Goal: Task Accomplishment & Management: Use online tool/utility

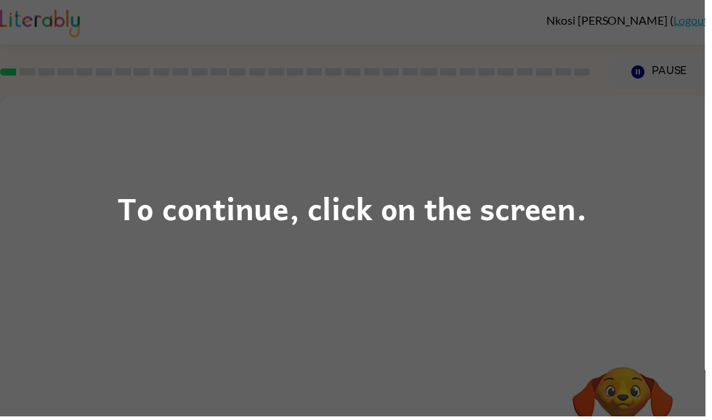
click at [504, 275] on div "To continue, click on the screen." at bounding box center [356, 210] width 712 height 420
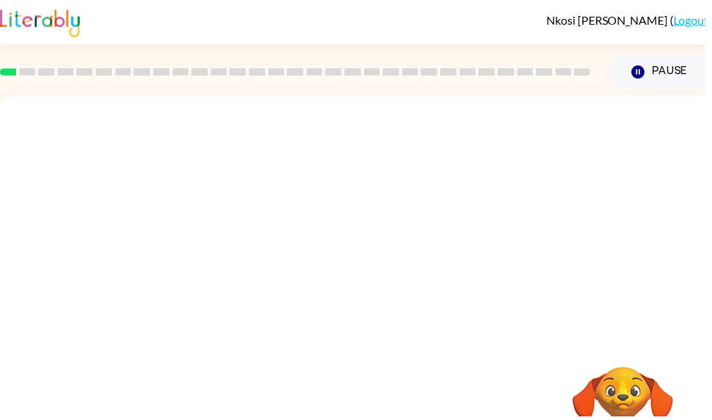
scroll to position [0, 1]
click at [6, 84] on div at bounding box center [297, 72] width 614 height 51
click at [6, 83] on div at bounding box center [297, 72] width 614 height 51
click at [4, 76] on rect at bounding box center [7, 72] width 17 height 7
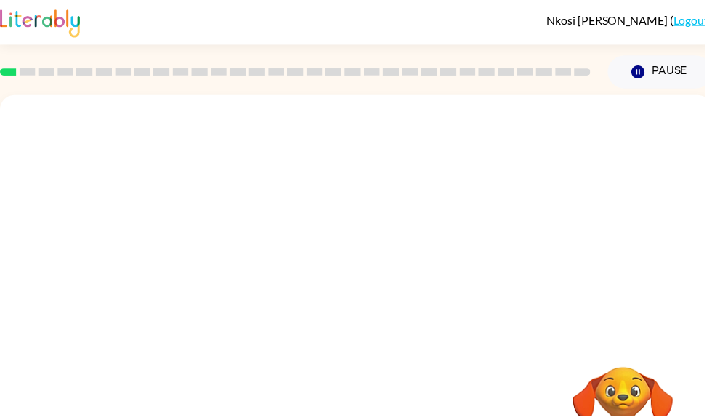
click at [5, 73] on rect at bounding box center [8, 72] width 17 height 7
click at [3, 71] on rect at bounding box center [8, 72] width 17 height 7
click at [1, 73] on rect at bounding box center [8, 72] width 17 height 7
click at [31, 74] on rect at bounding box center [28, 72] width 17 height 7
click at [316, 231] on video "Your browser must support playing .mp4 files to use Literably. Please try using…" at bounding box center [360, 218] width 720 height 244
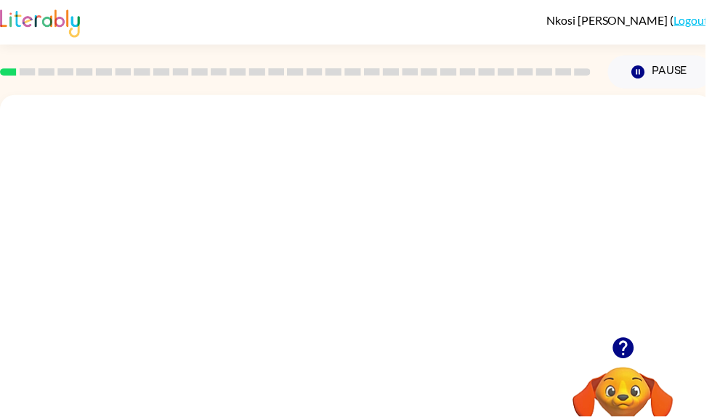
click at [400, 270] on video "Your browser must support playing .mp4 files to use Literably. Please try using…" at bounding box center [360, 218] width 720 height 244
click at [447, 228] on video "Your browser must support playing .mp4 files to use Literably. Please try using…" at bounding box center [360, 218] width 720 height 244
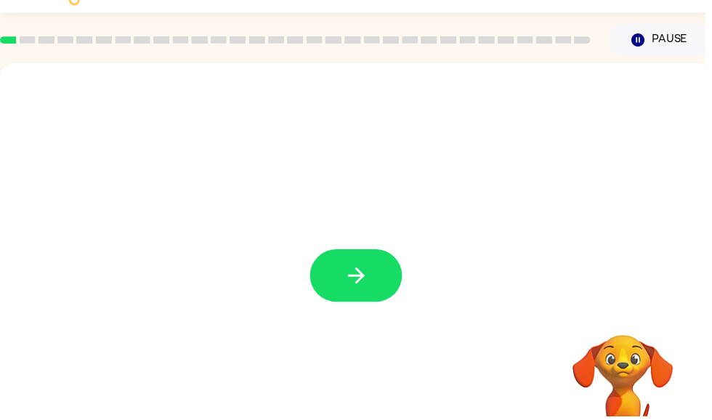
scroll to position [33, 0]
click at [388, 287] on button "button" at bounding box center [359, 278] width 93 height 53
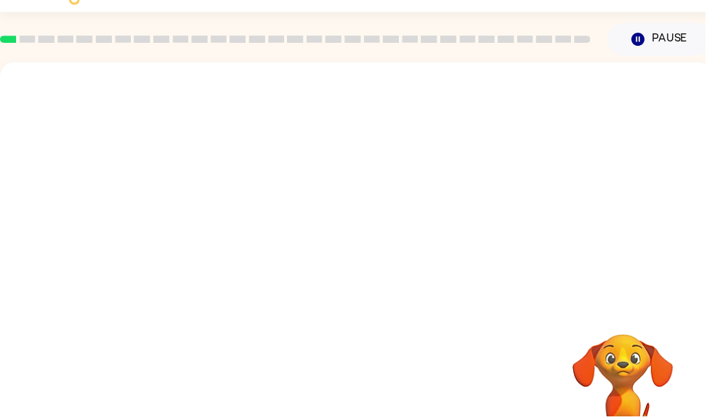
scroll to position [0, 0]
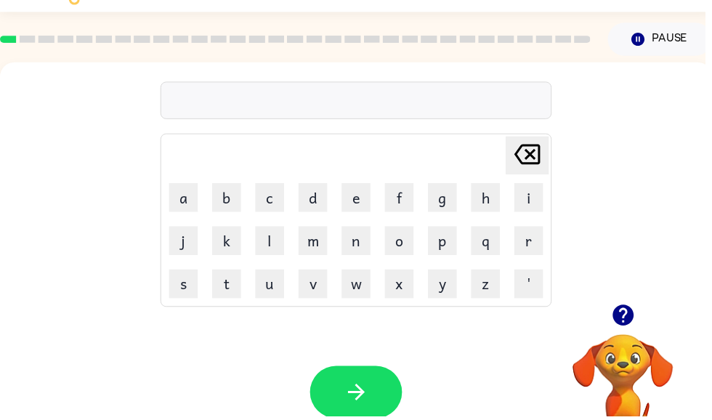
click at [448, 290] on button "y" at bounding box center [447, 287] width 29 height 29
click at [276, 284] on button "u" at bounding box center [272, 287] width 29 height 29
click at [358, 236] on button "n" at bounding box center [359, 243] width 29 height 29
click at [310, 236] on button "m" at bounding box center [316, 243] width 29 height 29
click at [533, 153] on icon at bounding box center [533, 156] width 26 height 20
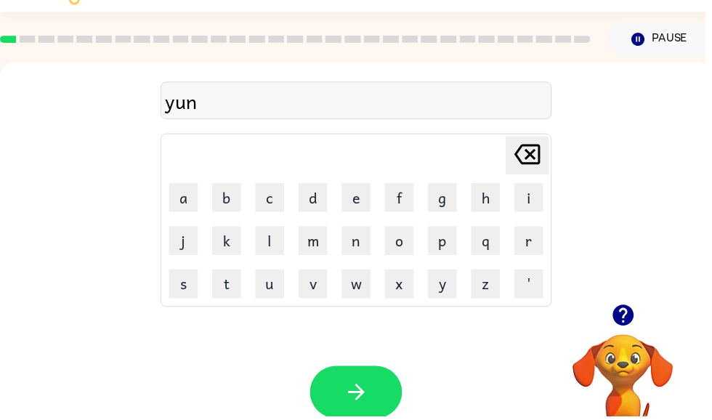
click at [531, 154] on icon "[PERSON_NAME] last character input" at bounding box center [532, 156] width 35 height 35
click at [318, 236] on button "m" at bounding box center [316, 243] width 29 height 29
click at [380, 393] on button "button" at bounding box center [359, 396] width 93 height 53
click at [182, 248] on button "j" at bounding box center [185, 243] width 29 height 29
click at [538, 247] on button "r" at bounding box center [534, 243] width 29 height 29
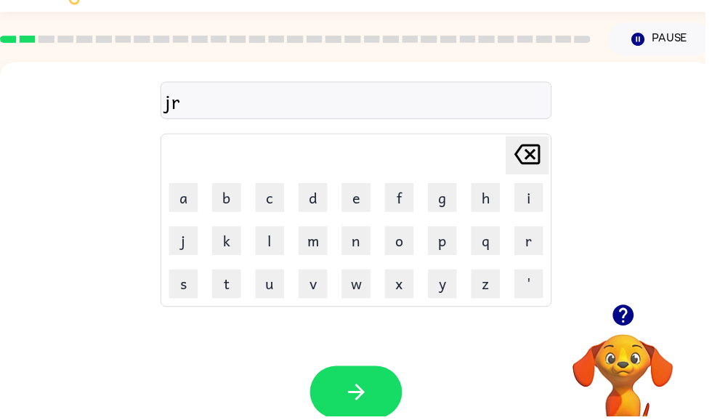
click at [410, 249] on button "o" at bounding box center [403, 243] width 29 height 29
click at [528, 244] on button "r" at bounding box center [534, 243] width 29 height 29
click at [373, 400] on button "button" at bounding box center [359, 396] width 93 height 53
click at [235, 276] on button "t" at bounding box center [228, 287] width 29 height 29
click at [516, 234] on td "r" at bounding box center [534, 243] width 42 height 42
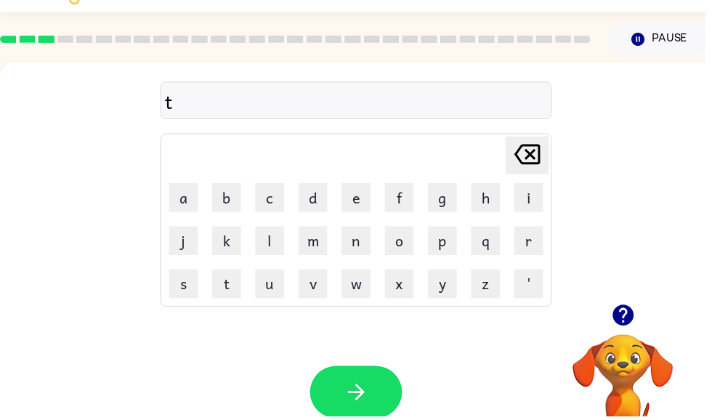
click at [544, 253] on button "r" at bounding box center [534, 243] width 29 height 29
click at [390, 230] on button "o" at bounding box center [403, 243] width 29 height 29
click at [366, 235] on button "n" at bounding box center [359, 243] width 29 height 29
click at [364, 419] on button "button" at bounding box center [359, 396] width 93 height 53
click at [409, 188] on button "f" at bounding box center [403, 199] width 29 height 29
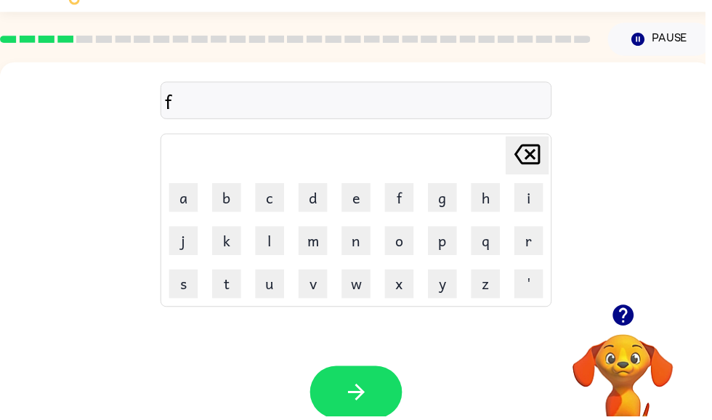
click at [281, 240] on button "l" at bounding box center [272, 243] width 29 height 29
click at [176, 198] on button "a" at bounding box center [185, 199] width 29 height 29
click at [451, 200] on button "g" at bounding box center [447, 199] width 29 height 29
click at [376, 396] on button "button" at bounding box center [359, 396] width 93 height 53
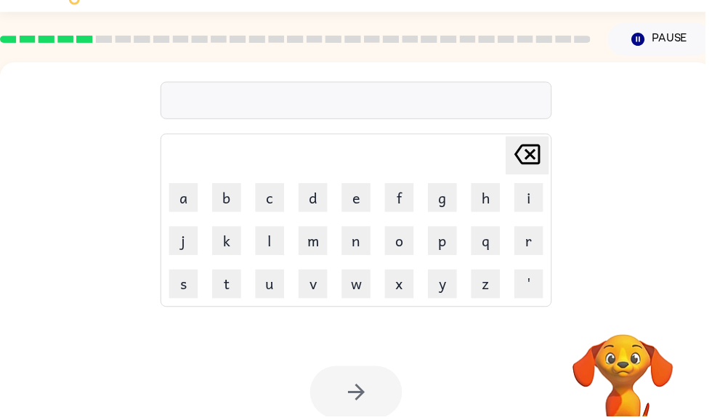
click at [2, 158] on div "[PERSON_NAME] last character input a b c d e f g h i j k l m n o p q r s t u v …" at bounding box center [360, 185] width 720 height 244
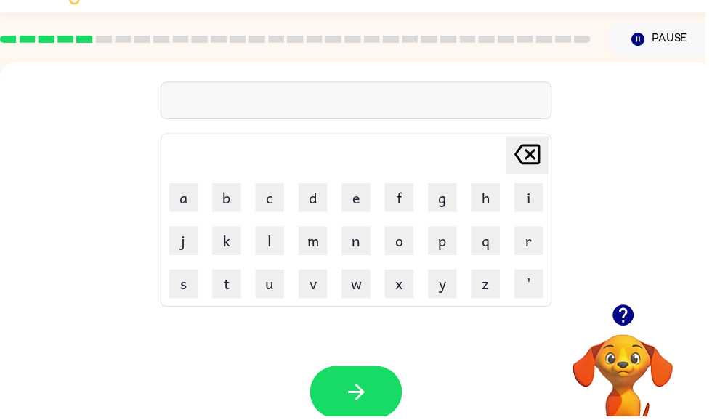
click at [438, 242] on button "p" at bounding box center [447, 243] width 29 height 29
click at [455, 249] on button "p" at bounding box center [447, 243] width 29 height 29
click at [532, 154] on icon at bounding box center [533, 156] width 26 height 20
click at [403, 244] on button "o" at bounding box center [403, 243] width 29 height 29
click at [278, 252] on button "l" at bounding box center [272, 243] width 29 height 29
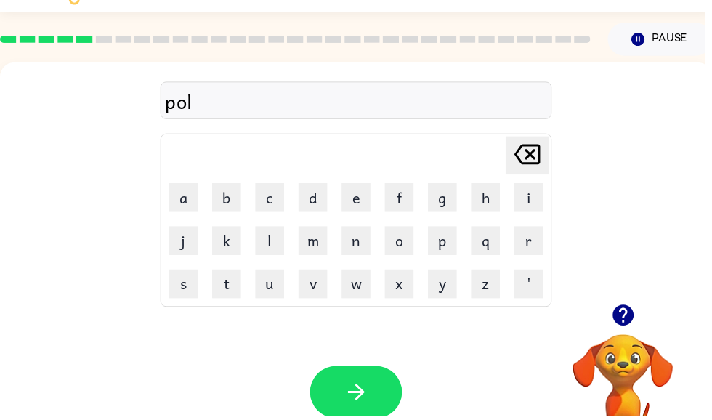
click at [373, 187] on button "e" at bounding box center [359, 199] width 29 height 29
click at [355, 198] on button "e" at bounding box center [359, 199] width 29 height 29
click at [528, 164] on icon at bounding box center [533, 156] width 26 height 20
click at [357, 406] on icon "button" at bounding box center [359, 396] width 25 height 25
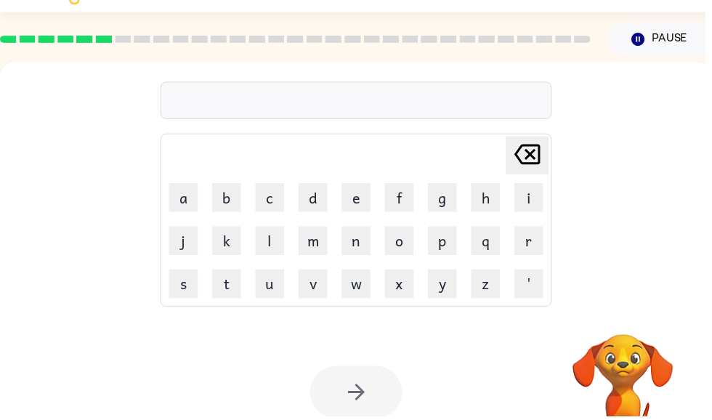
click at [361, 388] on div at bounding box center [359, 396] width 93 height 53
click at [370, 406] on div at bounding box center [359, 396] width 93 height 53
click at [378, 379] on div at bounding box center [359, 396] width 93 height 53
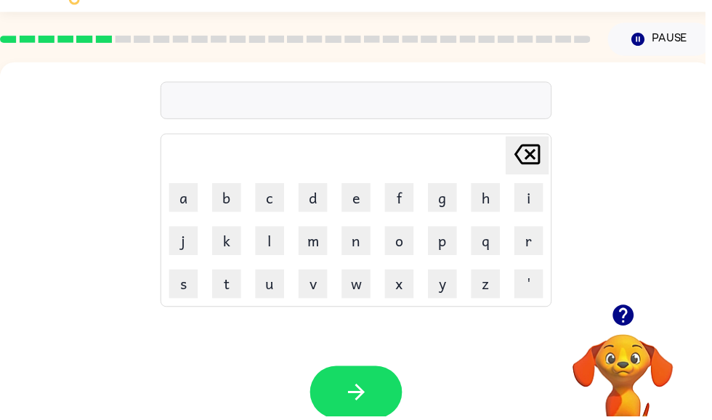
click at [438, 196] on button "g" at bounding box center [447, 199] width 29 height 29
click at [526, 252] on button "r" at bounding box center [534, 243] width 29 height 29
click at [178, 201] on button "a" at bounding box center [185, 199] width 29 height 29
click at [363, 222] on td "n" at bounding box center [360, 243] width 42 height 42
click at [361, 240] on button "n" at bounding box center [359, 243] width 29 height 29
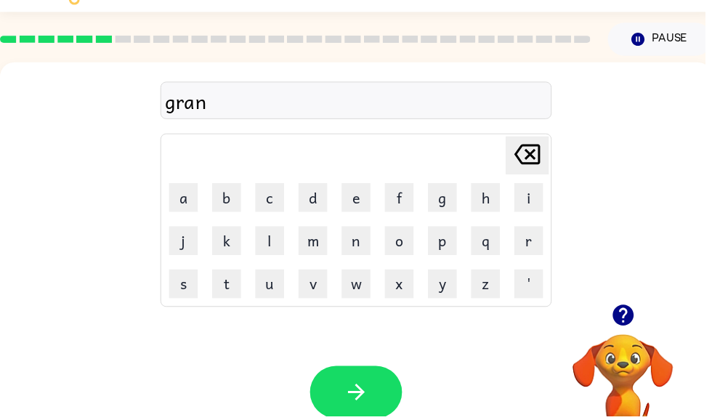
click at [349, 418] on button "button" at bounding box center [359, 396] width 93 height 53
click at [306, 244] on button "m" at bounding box center [316, 243] width 29 height 29
click at [534, 201] on button "i" at bounding box center [534, 199] width 29 height 29
click at [539, 150] on icon "[PERSON_NAME] last character input" at bounding box center [532, 156] width 35 height 35
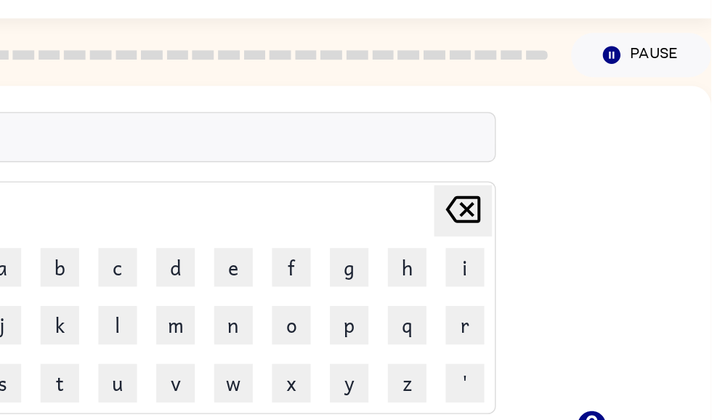
click at [512, 148] on icon at bounding box center [525, 158] width 26 height 20
click at [508, 158] on icon "[PERSON_NAME] last character input" at bounding box center [525, 157] width 35 height 35
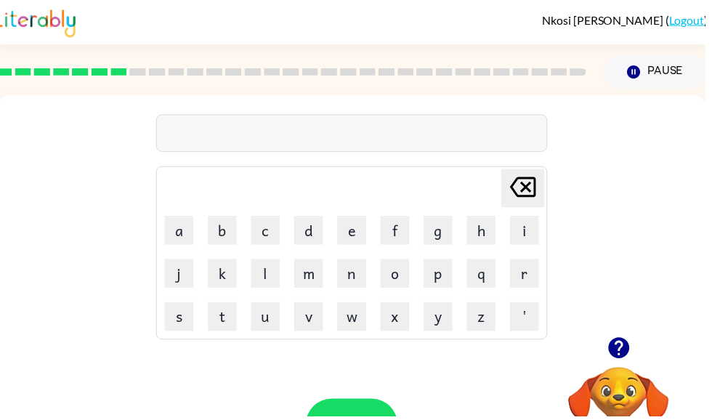
scroll to position [0, 4]
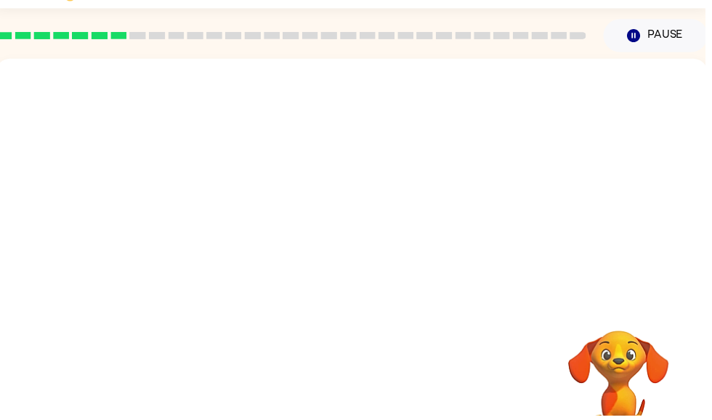
scroll to position [59, 0]
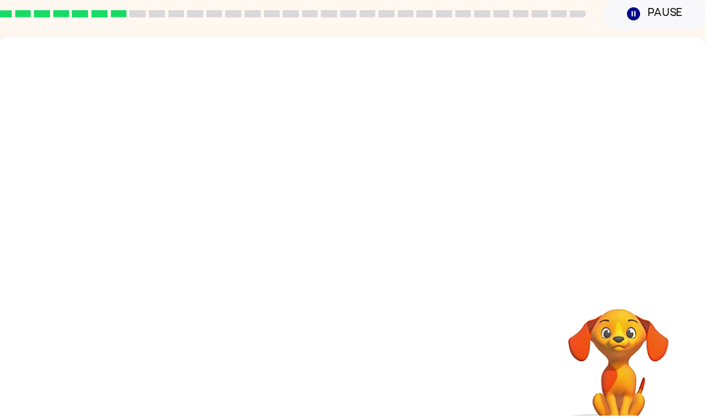
click at [358, 410] on div "Your browser must support playing .mp4 files to use Literably. Please try using…" at bounding box center [356, 244] width 720 height 415
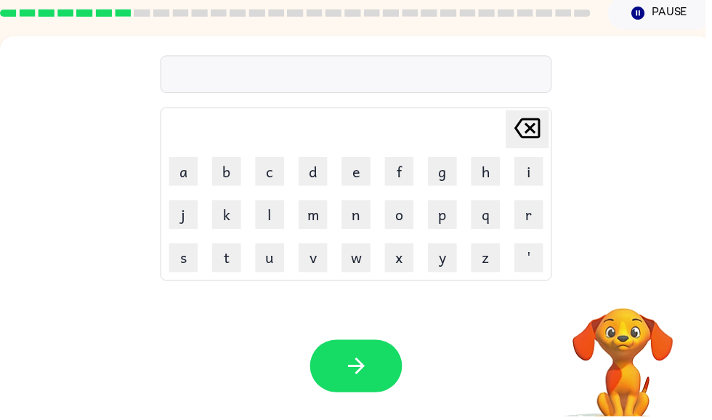
scroll to position [0, 0]
click at [306, 203] on button "m" at bounding box center [316, 216] width 29 height 29
click at [536, 222] on button "r" at bounding box center [534, 216] width 29 height 29
click at [533, 174] on button "i" at bounding box center [534, 172] width 29 height 29
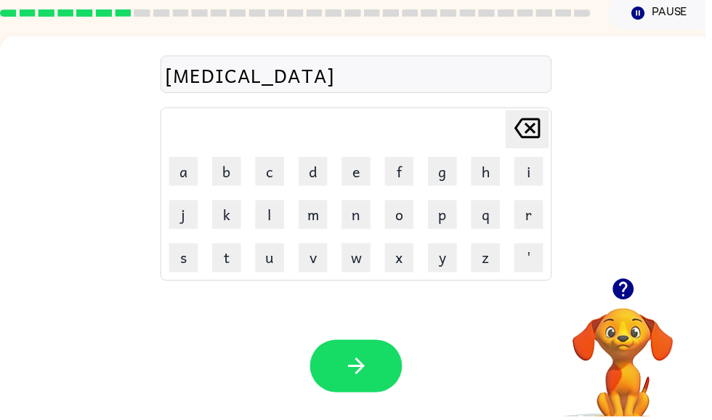
click at [536, 126] on icon "[PERSON_NAME] last character input" at bounding box center [532, 129] width 35 height 35
click at [531, 130] on icon "[PERSON_NAME] last character input" at bounding box center [532, 129] width 35 height 35
click at [175, 172] on button "a" at bounding box center [185, 172] width 29 height 29
click at [529, 224] on button "r" at bounding box center [534, 216] width 29 height 29
click at [373, 181] on button "e" at bounding box center [359, 172] width 29 height 29
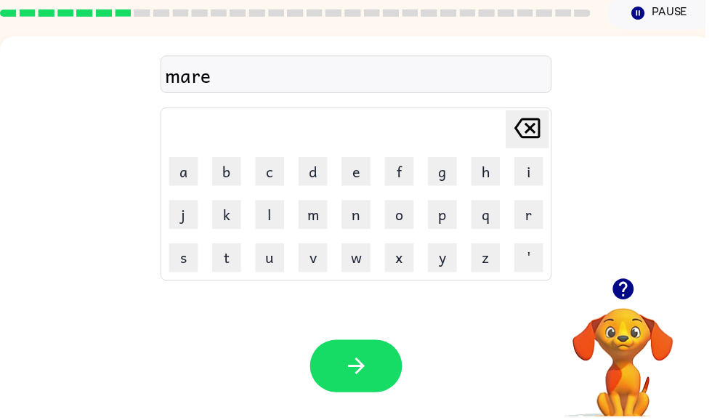
click at [529, 133] on icon "[PERSON_NAME] last character input" at bounding box center [532, 129] width 35 height 35
click at [221, 178] on button "b" at bounding box center [228, 172] width 29 height 29
click at [271, 226] on button "l" at bounding box center [272, 216] width 29 height 29
click at [358, 175] on button "e" at bounding box center [359, 172] width 29 height 29
click at [365, 371] on icon "button" at bounding box center [359, 369] width 17 height 17
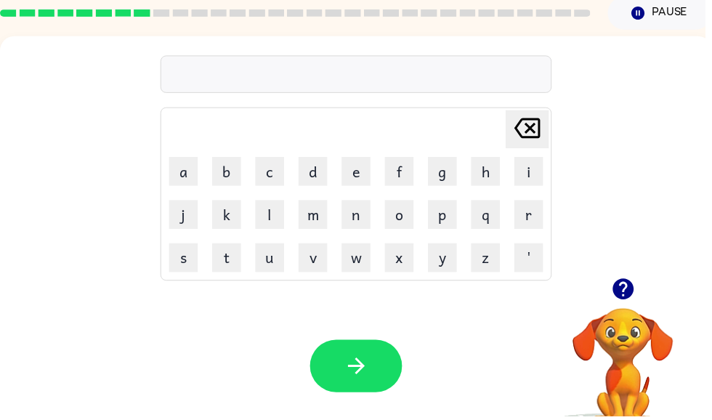
click at [318, 174] on button "d" at bounding box center [316, 172] width 29 height 29
click at [403, 219] on button "o" at bounding box center [403, 216] width 29 height 29
click at [183, 228] on button "j" at bounding box center [185, 216] width 29 height 29
click at [447, 170] on button "g" at bounding box center [447, 172] width 29 height 29
click at [360, 395] on button "button" at bounding box center [359, 369] width 93 height 53
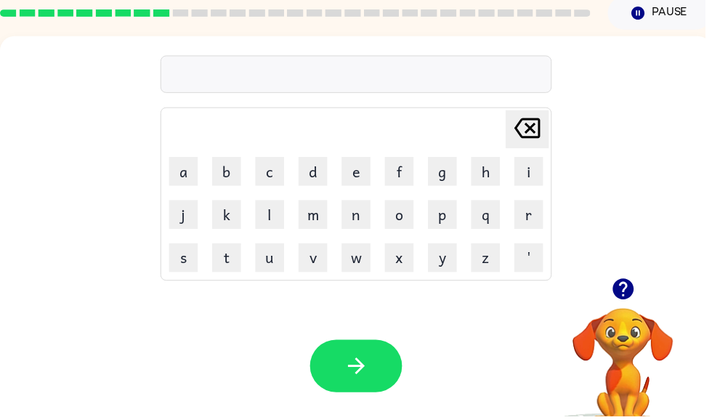
click at [220, 216] on button "k" at bounding box center [228, 216] width 29 height 29
click at [252, 205] on td "l" at bounding box center [273, 217] width 42 height 42
click at [273, 215] on button "l" at bounding box center [272, 216] width 29 height 29
click at [413, 217] on button "o" at bounding box center [403, 216] width 29 height 29
click at [534, 136] on icon "[PERSON_NAME] last character input" at bounding box center [532, 129] width 35 height 35
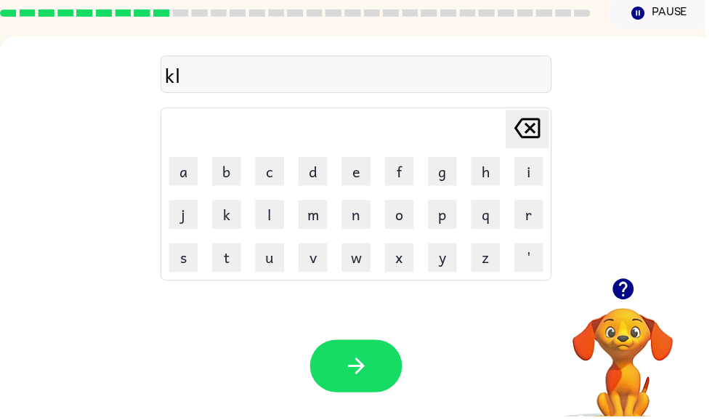
click at [282, 262] on button "u" at bounding box center [272, 260] width 29 height 29
click at [408, 213] on button "o" at bounding box center [403, 216] width 29 height 29
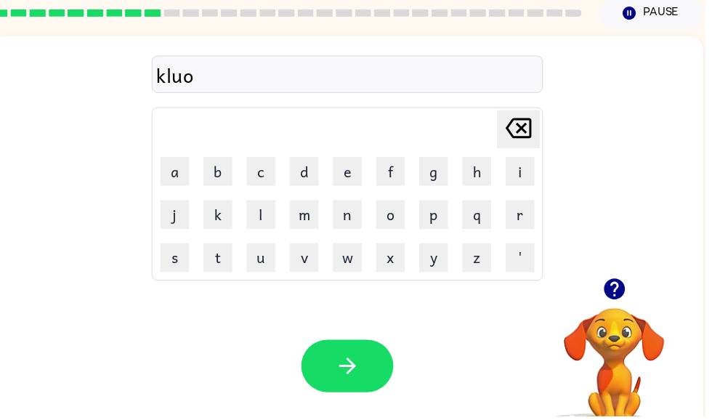
scroll to position [0, 9]
click at [329, 371] on button "button" at bounding box center [351, 369] width 93 height 53
click at [264, 258] on button "u" at bounding box center [263, 260] width 29 height 29
click at [374, 210] on td "o" at bounding box center [395, 217] width 42 height 42
click at [350, 212] on button "n" at bounding box center [351, 216] width 29 height 29
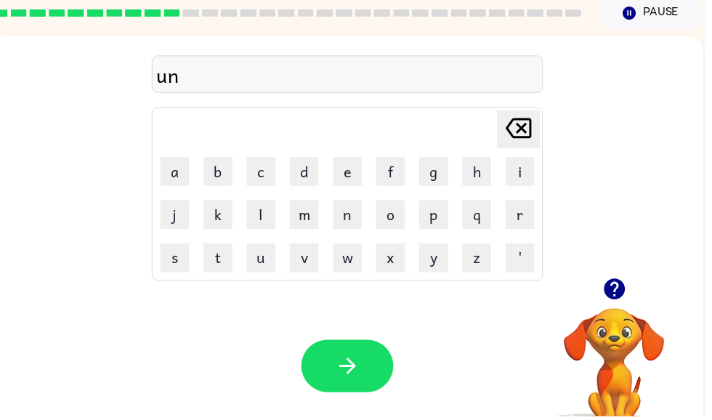
click at [514, 217] on button "r" at bounding box center [525, 216] width 29 height 29
click at [342, 169] on button "e" at bounding box center [351, 172] width 29 height 29
click at [181, 182] on button "a" at bounding box center [176, 172] width 29 height 29
click at [264, 215] on button "l" at bounding box center [263, 216] width 29 height 29
click at [350, 378] on icon "button" at bounding box center [351, 369] width 25 height 25
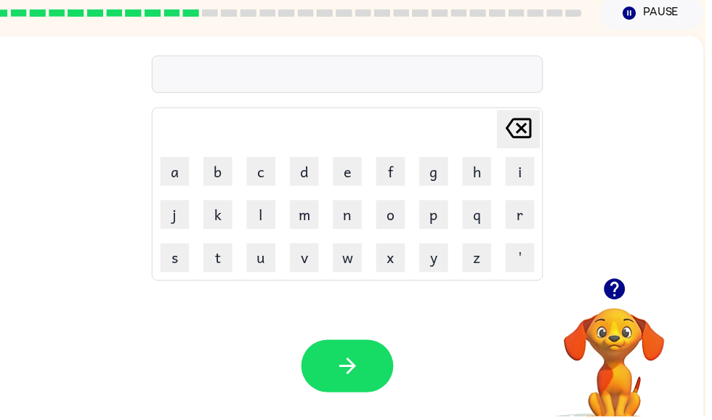
click at [613, 283] on icon "button" at bounding box center [620, 291] width 25 height 25
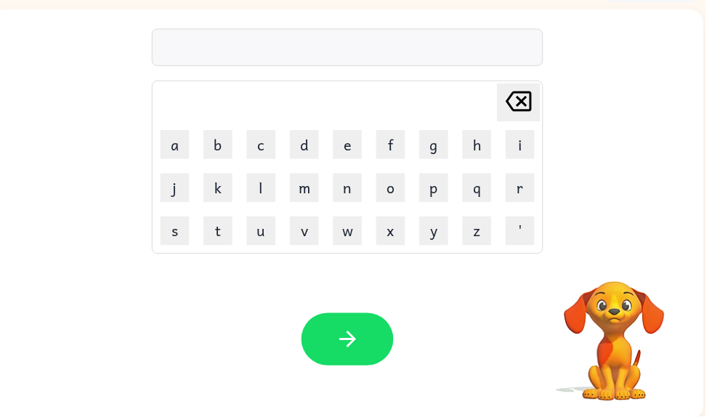
scroll to position [87, 0]
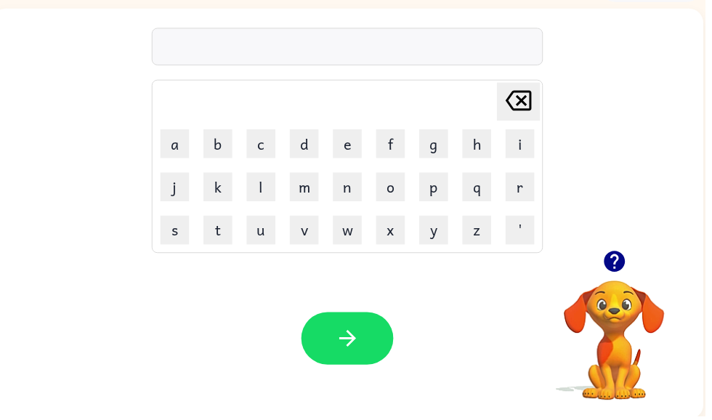
click at [218, 235] on button "t" at bounding box center [220, 232] width 29 height 29
click at [536, 143] on button "i" at bounding box center [525, 145] width 29 height 29
click at [307, 143] on button "d" at bounding box center [307, 145] width 29 height 29
click at [373, 355] on button "button" at bounding box center [351, 341] width 93 height 53
click at [310, 150] on button "d" at bounding box center [307, 145] width 29 height 29
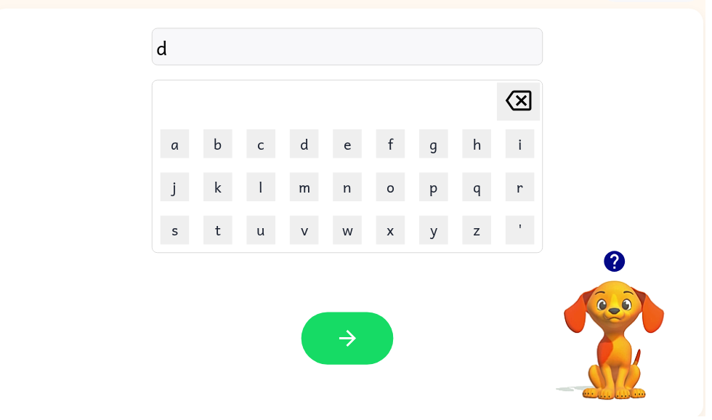
click at [350, 144] on button "e" at bounding box center [351, 145] width 29 height 29
click at [301, 234] on button "v" at bounding box center [307, 232] width 29 height 29
click at [175, 144] on button "a" at bounding box center [176, 145] width 29 height 29
click at [217, 233] on button "t" at bounding box center [220, 232] width 29 height 29
click at [349, 142] on button "e" at bounding box center [351, 145] width 29 height 29
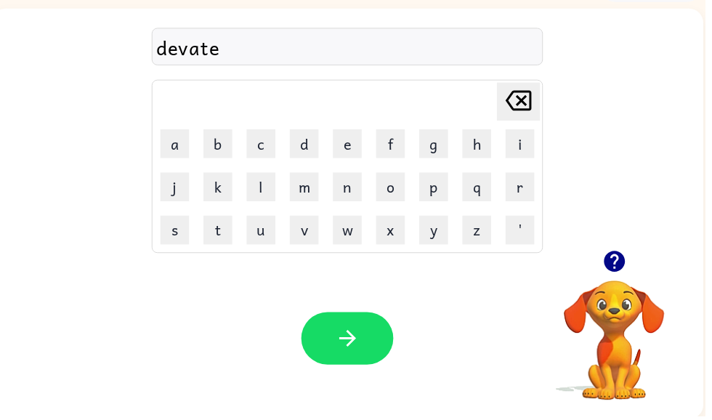
click at [355, 353] on icon "button" at bounding box center [351, 341] width 25 height 25
click at [473, 138] on button "h" at bounding box center [481, 145] width 29 height 29
click at [173, 140] on button "a" at bounding box center [176, 145] width 29 height 29
click at [524, 189] on button "r" at bounding box center [525, 188] width 29 height 29
click at [303, 188] on button "m" at bounding box center [307, 188] width 29 height 29
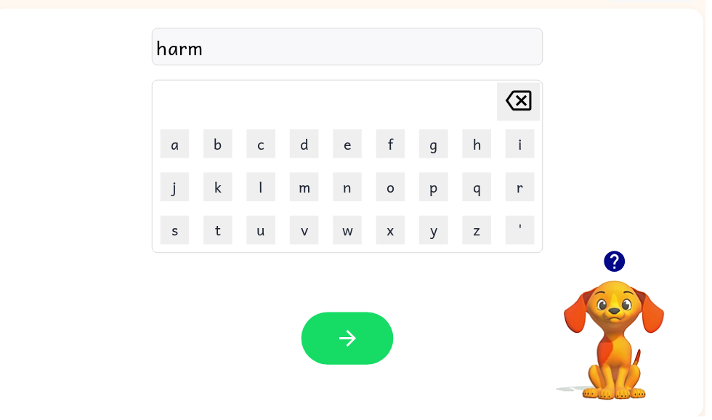
click at [368, 350] on button "button" at bounding box center [351, 341] width 93 height 53
click at [475, 140] on button "h" at bounding box center [481, 145] width 29 height 29
click at [352, 184] on button "n" at bounding box center [351, 188] width 29 height 29
click at [518, 106] on icon "[PERSON_NAME] last character input" at bounding box center [524, 101] width 35 height 35
click at [403, 185] on button "o" at bounding box center [394, 188] width 29 height 29
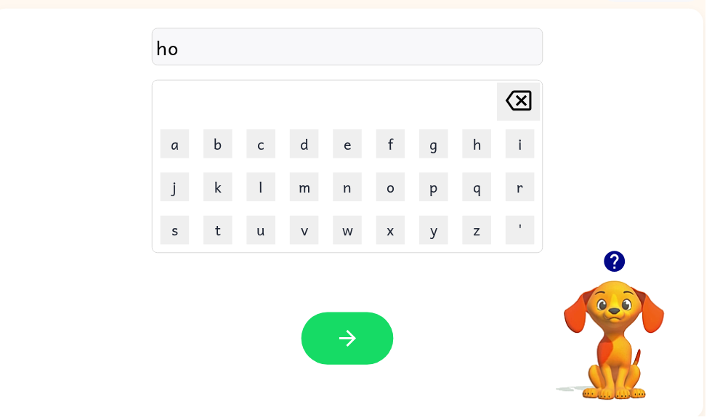
click at [523, 189] on button "r" at bounding box center [525, 188] width 29 height 29
click at [355, 140] on button "e" at bounding box center [351, 145] width 29 height 29
click at [354, 361] on button "button" at bounding box center [351, 341] width 93 height 53
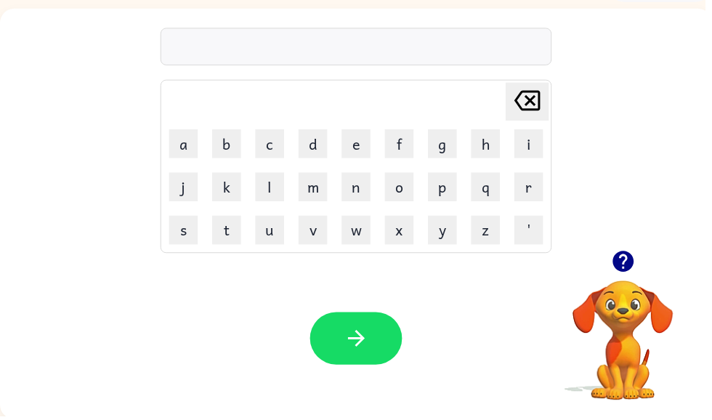
scroll to position [0, 0]
click at [470, 41] on div at bounding box center [359, 47] width 395 height 38
click at [370, 44] on div at bounding box center [359, 47] width 395 height 38
click at [187, 232] on button "s" at bounding box center [185, 232] width 29 height 29
click at [492, 149] on button "h" at bounding box center [490, 145] width 29 height 29
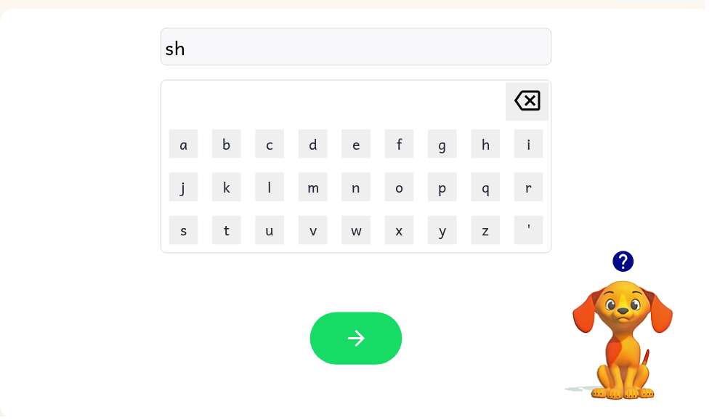
click at [535, 190] on button "r" at bounding box center [534, 188] width 29 height 29
click at [415, 196] on button "o" at bounding box center [403, 188] width 29 height 29
click at [224, 230] on button "t" at bounding box center [228, 232] width 29 height 29
click at [355, 339] on icon "button" at bounding box center [359, 341] width 25 height 25
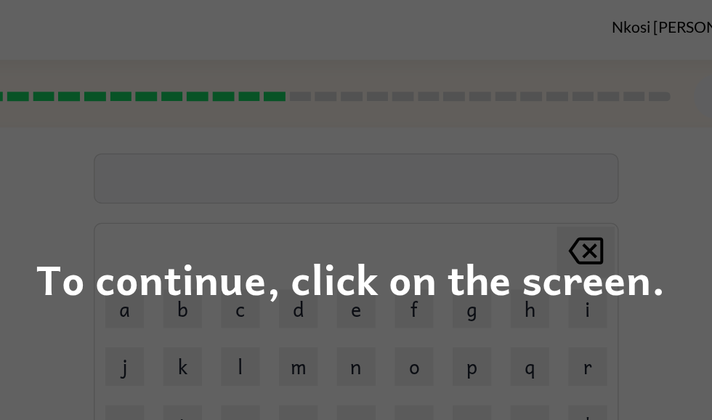
click at [486, 221] on div "To continue, click on the screen." at bounding box center [356, 209] width 474 height 49
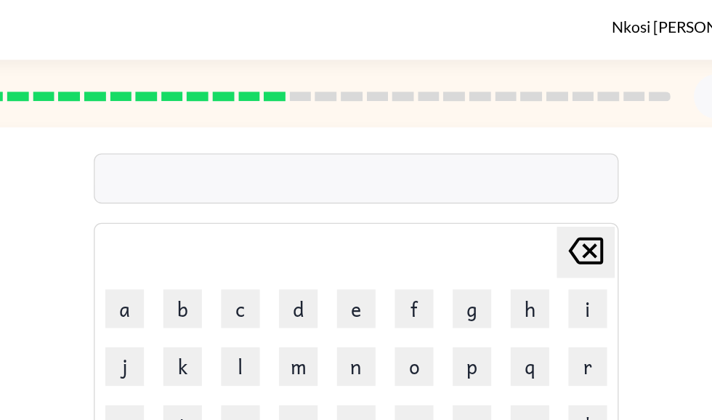
click at [476, 264] on button "q" at bounding box center [490, 276] width 29 height 29
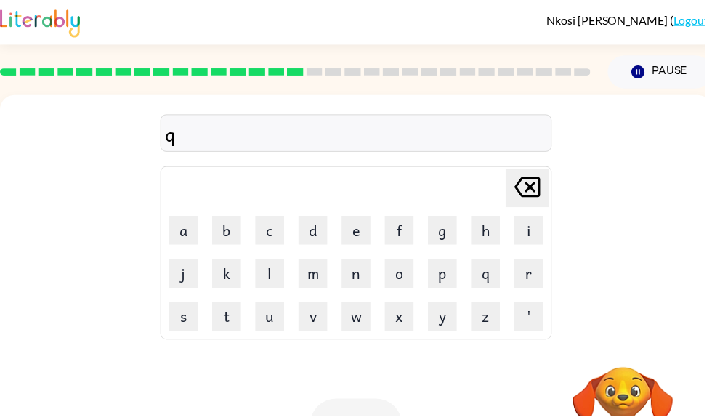
click at [547, 192] on icon "[PERSON_NAME] last character input" at bounding box center [532, 189] width 35 height 35
click at [528, 278] on button "r" at bounding box center [534, 276] width 29 height 29
click at [531, 242] on button "i" at bounding box center [534, 232] width 29 height 29
click at [325, 239] on button "d" at bounding box center [316, 232] width 29 height 29
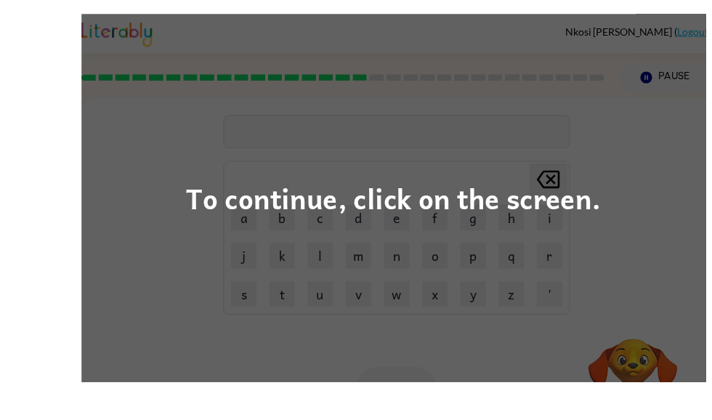
scroll to position [39, 0]
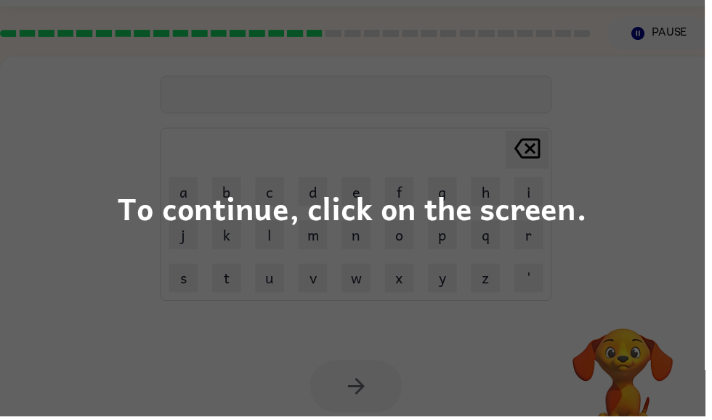
click at [582, 211] on div "To continue, click on the screen." at bounding box center [356, 209] width 474 height 49
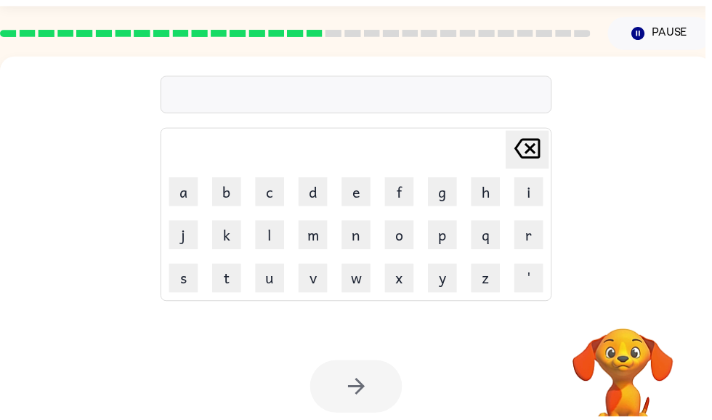
click at [651, 179] on div "[PERSON_NAME] last character input a b c d e f g h i j k l m n o p q r s t u v …" at bounding box center [360, 179] width 720 height 244
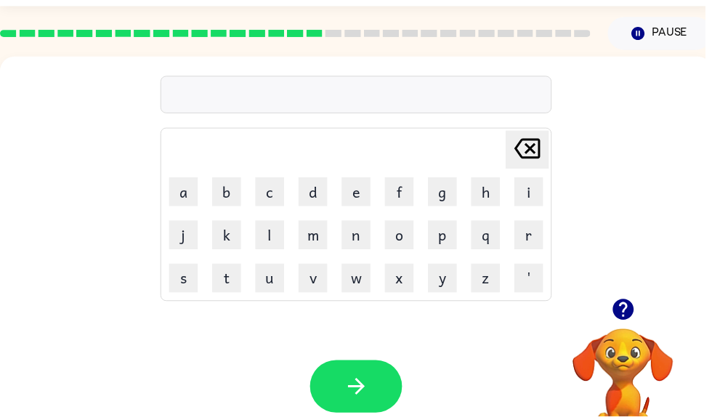
click at [228, 230] on button "k" at bounding box center [228, 236] width 29 height 29
click at [281, 226] on button "l" at bounding box center [272, 236] width 29 height 29
click at [403, 237] on button "o" at bounding box center [403, 236] width 29 height 29
click at [442, 190] on button "g" at bounding box center [447, 193] width 29 height 29
click at [530, 203] on button "i" at bounding box center [534, 193] width 29 height 29
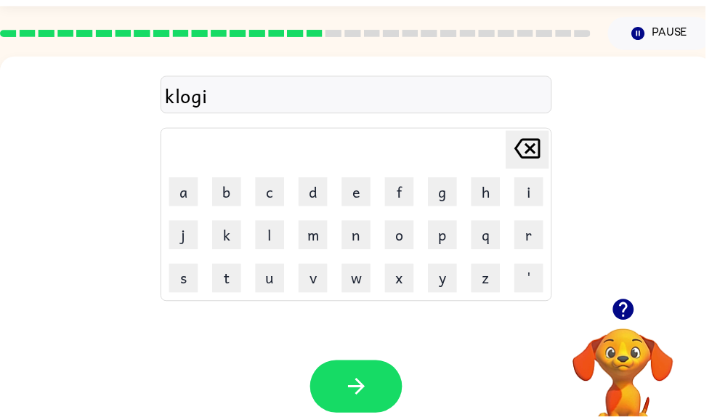
click at [273, 278] on button "u" at bounding box center [272, 280] width 29 height 29
click at [550, 150] on button "[PERSON_NAME] last character input" at bounding box center [533, 151] width 44 height 39
click at [357, 223] on button "n" at bounding box center [359, 236] width 29 height 29
click at [362, 415] on button "button" at bounding box center [359, 389] width 93 height 53
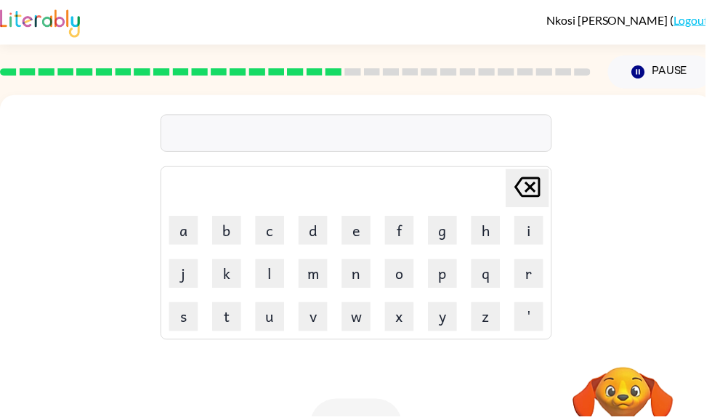
scroll to position [0, 0]
click at [187, 326] on button "s" at bounding box center [185, 319] width 29 height 29
click at [224, 278] on button "k" at bounding box center [228, 276] width 29 height 29
click at [534, 276] on button "r" at bounding box center [534, 276] width 29 height 29
click at [407, 278] on button "o" at bounding box center [403, 276] width 29 height 29
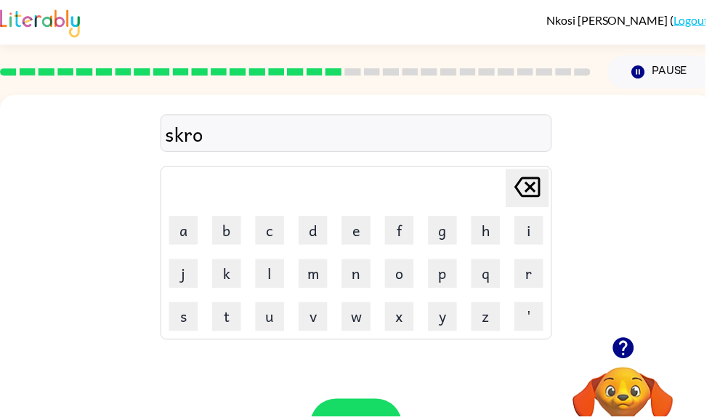
click at [228, 278] on button "k" at bounding box center [228, 276] width 29 height 29
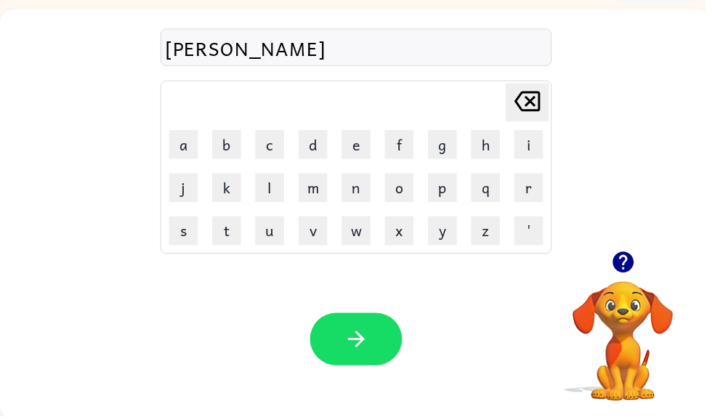
scroll to position [87, 0]
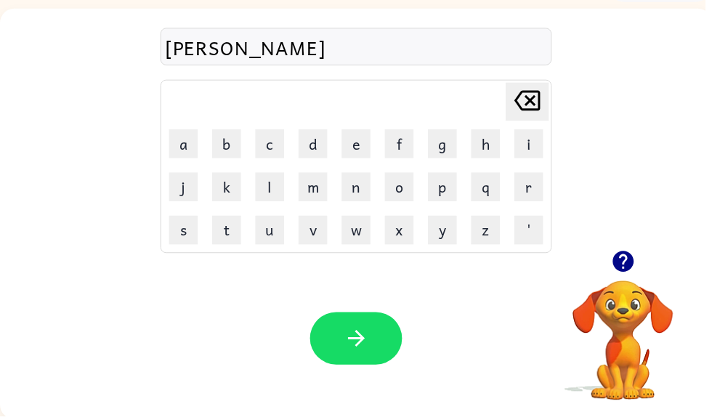
click at [346, 350] on button "button" at bounding box center [359, 341] width 93 height 53
click at [234, 242] on button "t" at bounding box center [228, 232] width 29 height 29
click at [416, 198] on button "o" at bounding box center [403, 188] width 29 height 29
click at [406, 194] on button "o" at bounding box center [403, 188] width 29 height 29
click at [274, 143] on button "c" at bounding box center [272, 145] width 29 height 29
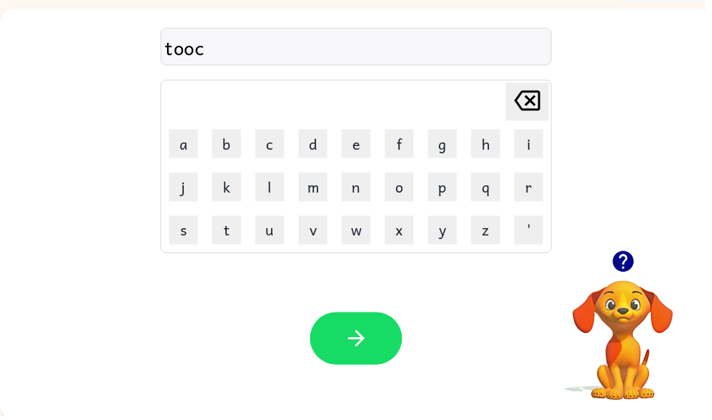
click at [532, 106] on icon at bounding box center [533, 102] width 26 height 20
click at [540, 93] on icon at bounding box center [533, 102] width 26 height 20
click at [267, 147] on button "c" at bounding box center [272, 145] width 29 height 29
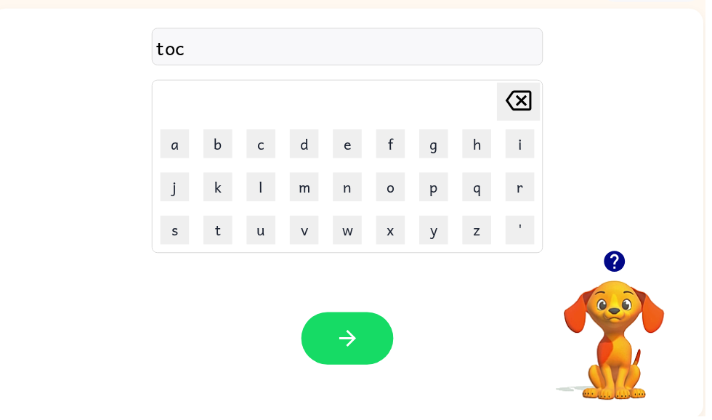
scroll to position [0, 9]
click at [353, 343] on icon "button" at bounding box center [350, 342] width 17 height 17
click at [179, 146] on button "a" at bounding box center [176, 145] width 29 height 29
click at [173, 234] on button "s" at bounding box center [176, 232] width 29 height 29
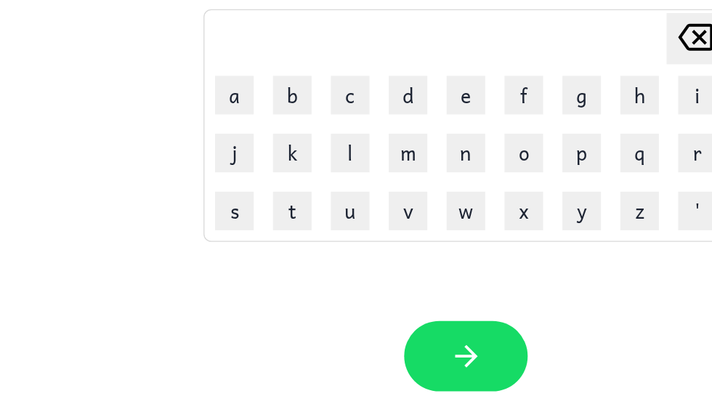
click at [172, 219] on button "s" at bounding box center [176, 233] width 29 height 29
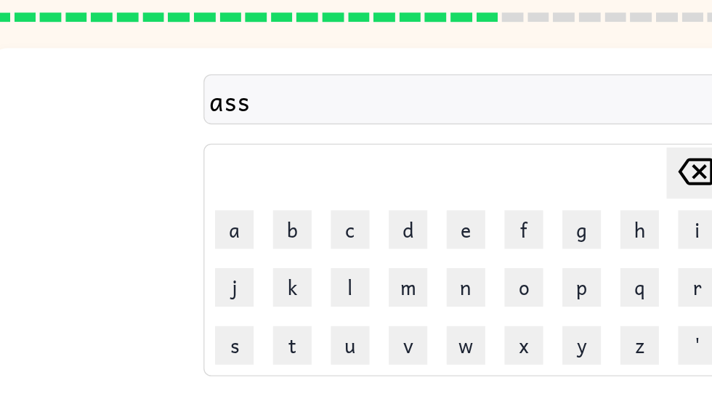
scroll to position [57, 0]
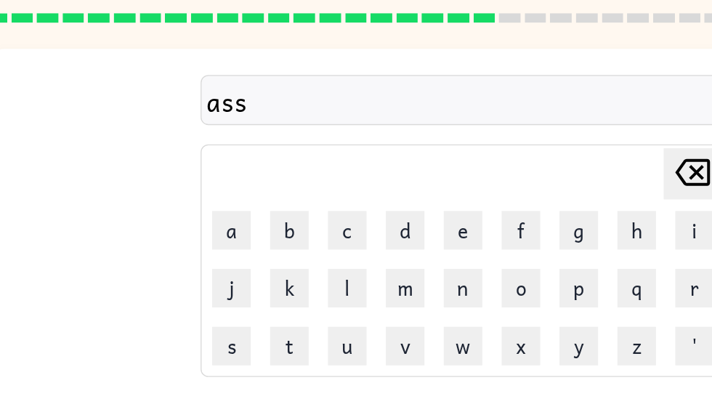
click at [210, 225] on button "k" at bounding box center [220, 218] width 29 height 29
click at [517, 139] on icon at bounding box center [524, 131] width 26 height 20
click at [174, 257] on button "s" at bounding box center [176, 262] width 29 height 29
click at [206, 229] on button "k" at bounding box center [220, 218] width 29 height 29
click at [518, 132] on icon "[PERSON_NAME] last character input" at bounding box center [524, 131] width 35 height 35
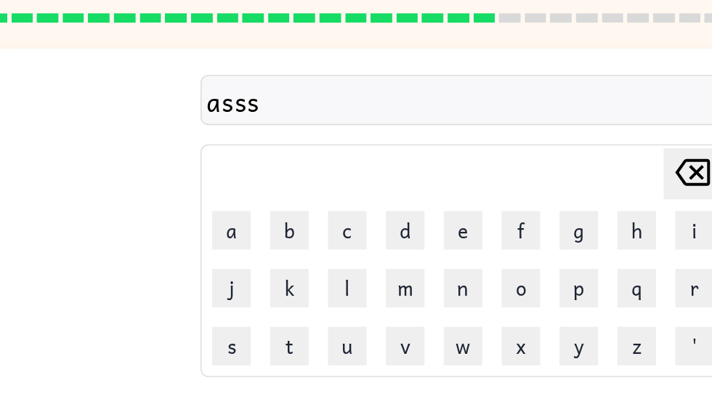
click at [511, 126] on icon "[PERSON_NAME] last character input" at bounding box center [524, 131] width 35 height 35
click at [231, 215] on button "k" at bounding box center [220, 218] width 29 height 29
click at [518, 164] on button "i" at bounding box center [525, 175] width 29 height 29
click at [359, 208] on button "n" at bounding box center [351, 218] width 29 height 29
click at [359, 350] on button "button" at bounding box center [351, 371] width 93 height 53
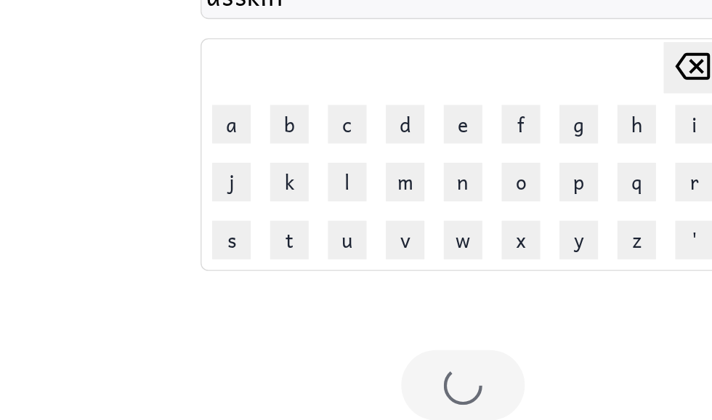
scroll to position [92, 0]
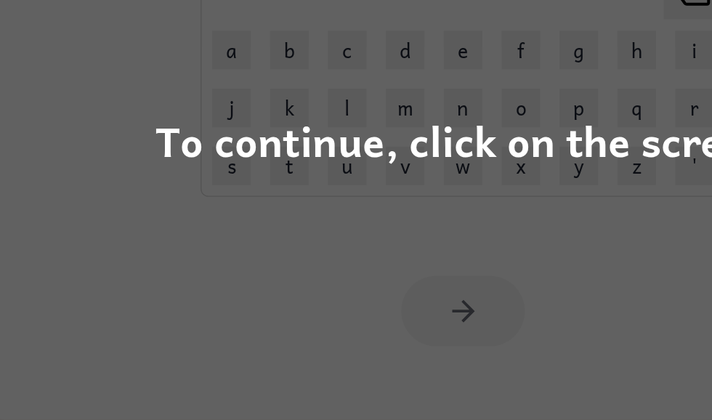
click at [467, 172] on div "To continue, click on the screen." at bounding box center [356, 210] width 712 height 420
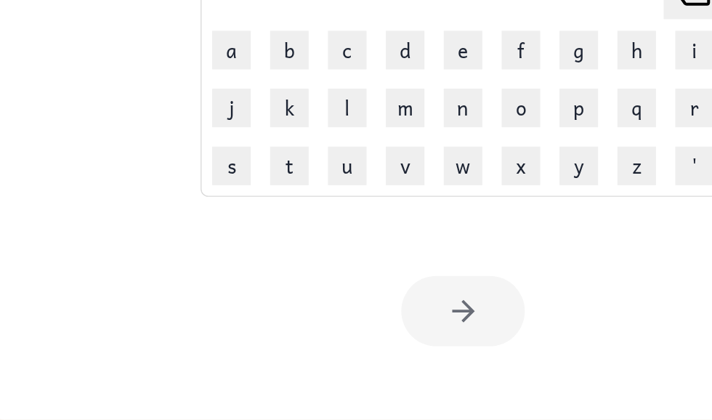
click at [457, 257] on div "Your browser must support playing .mp4 files to use Literably. Please try using…" at bounding box center [351, 339] width 720 height 164
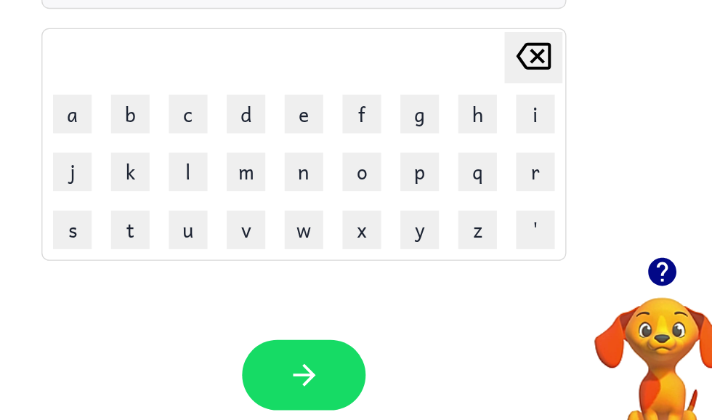
click at [206, 214] on button "t" at bounding box center [220, 228] width 29 height 29
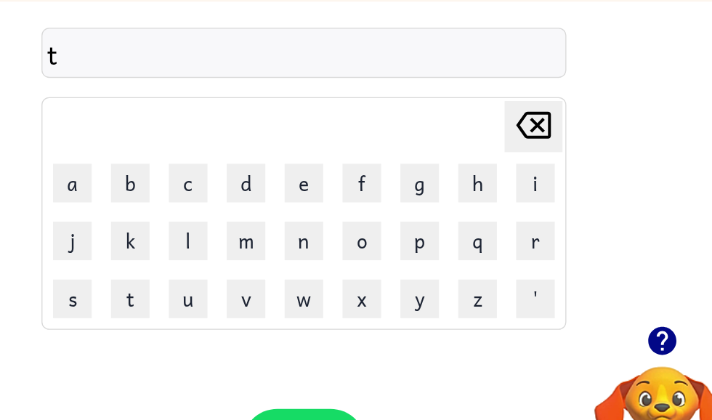
click at [380, 175] on button "o" at bounding box center [394, 185] width 29 height 29
click at [507, 96] on icon "[PERSON_NAME] last character input" at bounding box center [524, 98] width 35 height 35
click at [380, 174] on button "o" at bounding box center [394, 185] width 29 height 29
click at [249, 230] on button "u" at bounding box center [263, 228] width 29 height 29
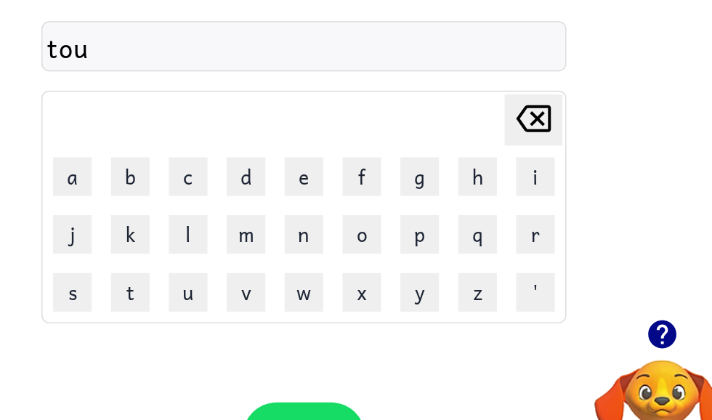
click at [305, 316] on button "button" at bounding box center [351, 338] width 93 height 53
click at [293, 180] on button "m" at bounding box center [307, 185] width 29 height 29
click at [249, 171] on button "l" at bounding box center [263, 185] width 29 height 29
click at [162, 128] on button "a" at bounding box center [176, 141] width 29 height 29
click at [507, 87] on icon "[PERSON_NAME] last character input" at bounding box center [524, 98] width 35 height 35
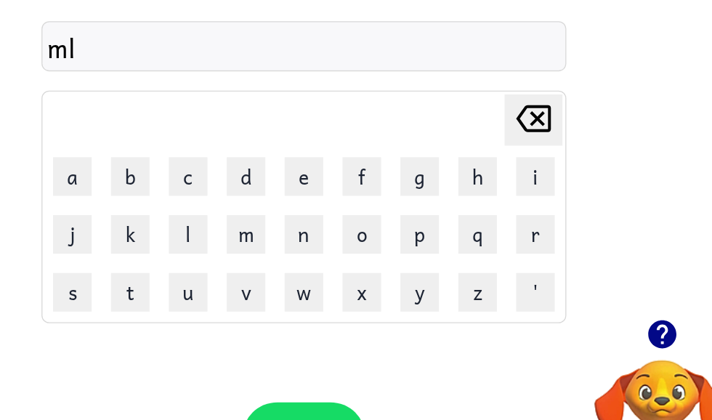
click at [337, 130] on button "e" at bounding box center [351, 141] width 29 height 29
click at [206, 133] on button "b" at bounding box center [220, 141] width 29 height 29
click at [507, 90] on icon "[PERSON_NAME] last character input" at bounding box center [524, 98] width 35 height 35
click at [162, 127] on button "a" at bounding box center [176, 141] width 29 height 29
click at [305, 339] on button "button" at bounding box center [351, 338] width 93 height 53
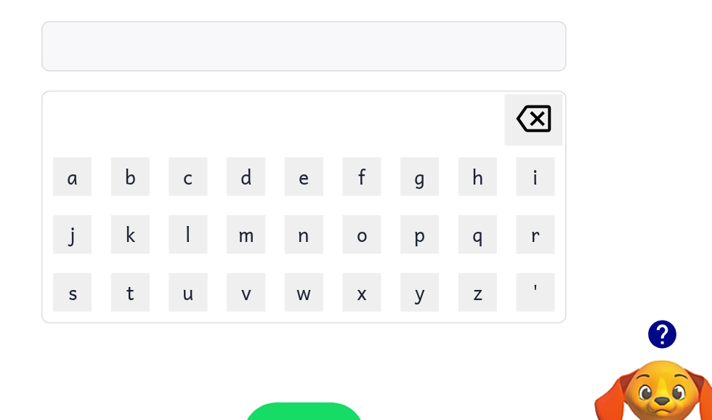
click at [380, 129] on button "f" at bounding box center [394, 141] width 29 height 29
click at [330, 139] on td "e" at bounding box center [351, 142] width 42 height 42
click at [380, 134] on button "f" at bounding box center [394, 141] width 29 height 29
click at [337, 132] on button "e" at bounding box center [351, 141] width 29 height 29
click at [502, 84] on button "[PERSON_NAME] last character input" at bounding box center [524, 99] width 44 height 39
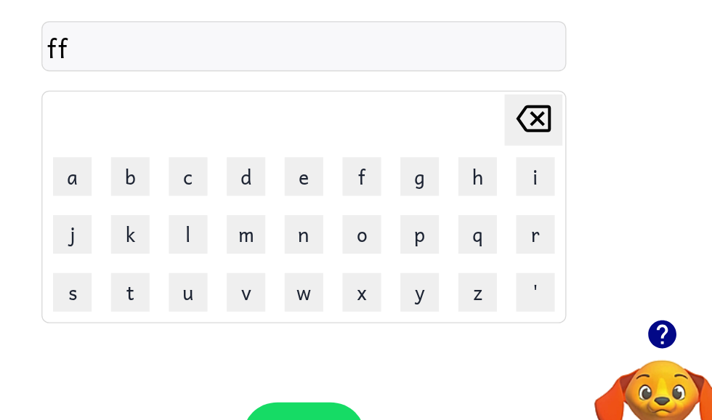
click at [507, 84] on icon "[PERSON_NAME] last character input" at bounding box center [524, 98] width 35 height 35
click at [330, 130] on td "e" at bounding box center [351, 142] width 42 height 42
click at [337, 140] on button "e" at bounding box center [351, 141] width 29 height 29
click at [380, 129] on button "f" at bounding box center [394, 141] width 29 height 29
click at [337, 137] on button "e" at bounding box center [351, 141] width 29 height 29
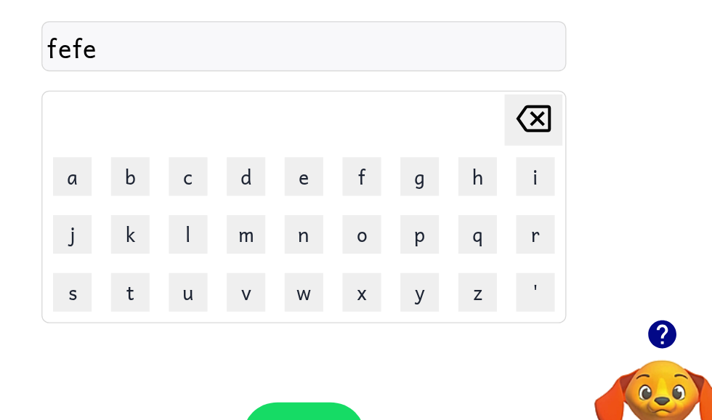
click at [507, 81] on icon "[PERSON_NAME] last character input" at bounding box center [524, 98] width 35 height 35
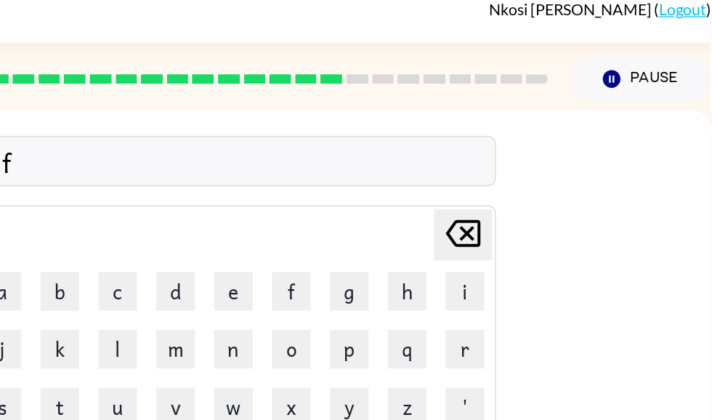
scroll to position [0, 0]
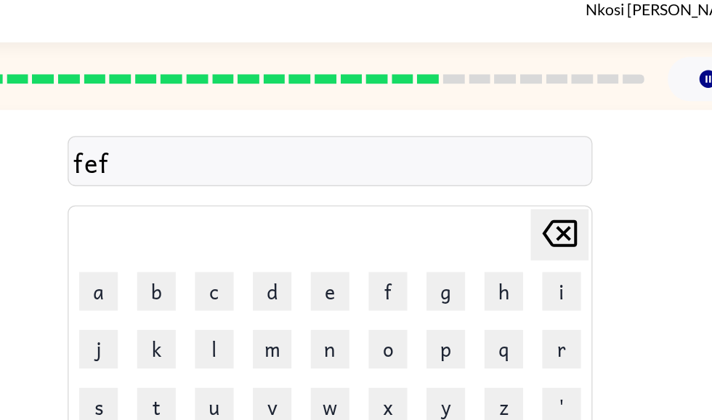
click at [508, 188] on icon "[PERSON_NAME] last character input" at bounding box center [525, 175] width 35 height 35
click at [512, 178] on icon at bounding box center [525, 176] width 26 height 20
click at [338, 223] on button "e" at bounding box center [352, 219] width 29 height 29
click at [508, 172] on icon "[PERSON_NAME] last character input" at bounding box center [525, 175] width 35 height 35
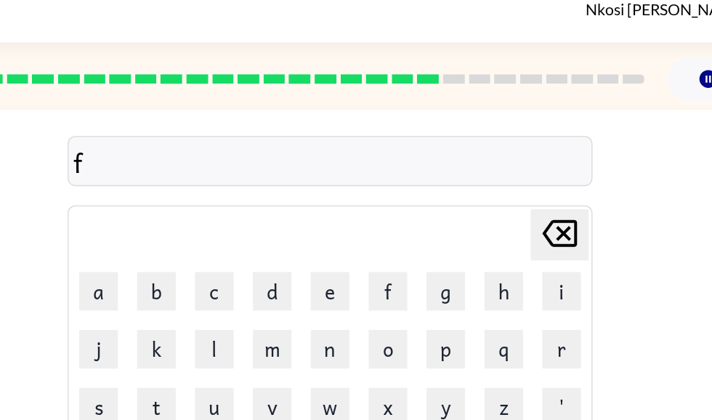
click at [164, 218] on button "a" at bounding box center [178, 219] width 29 height 29
click at [338, 222] on button "e" at bounding box center [352, 219] width 29 height 29
click at [508, 189] on icon "[PERSON_NAME] last character input" at bounding box center [525, 175] width 35 height 35
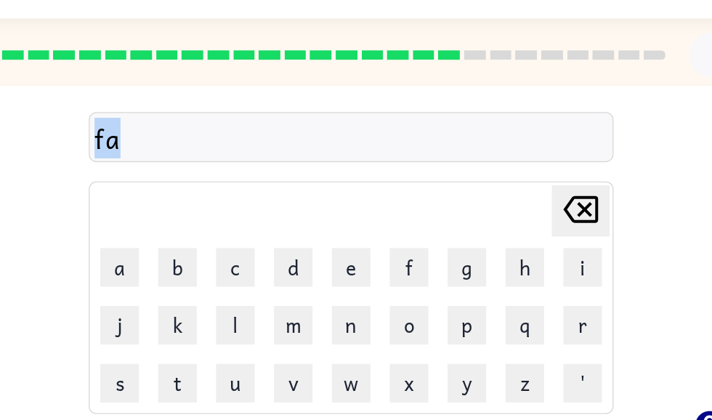
scroll to position [31, 0]
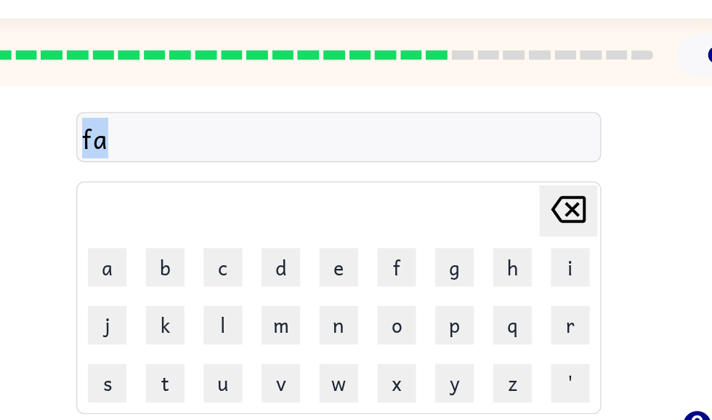
click at [171, 201] on button "a" at bounding box center [185, 201] width 29 height 29
click at [171, 202] on button "a" at bounding box center [185, 201] width 29 height 29
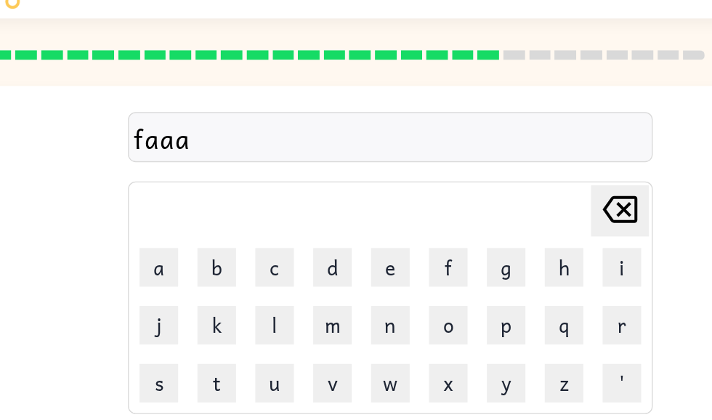
click at [515, 165] on icon "[PERSON_NAME] last character input" at bounding box center [532, 157] width 35 height 35
click at [520, 162] on icon at bounding box center [533, 158] width 26 height 20
click at [345, 200] on button "e" at bounding box center [359, 201] width 29 height 29
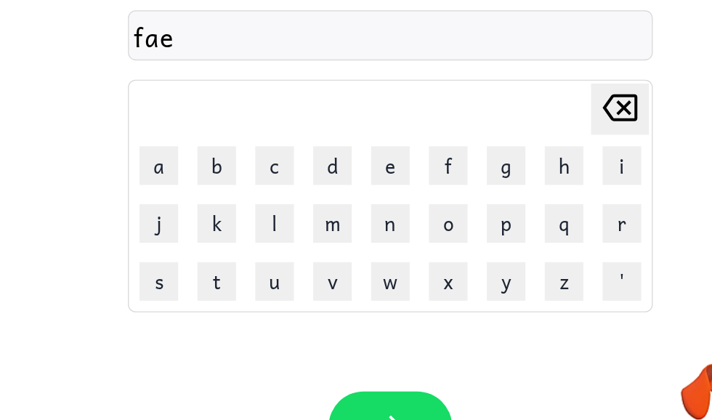
scroll to position [52, 0]
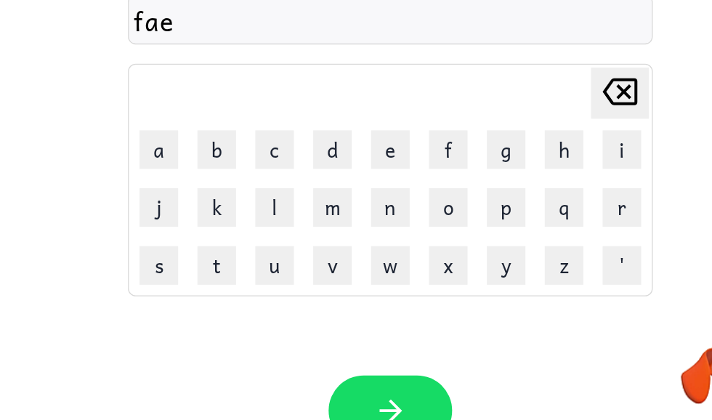
click at [347, 364] on icon "button" at bounding box center [359, 376] width 25 height 25
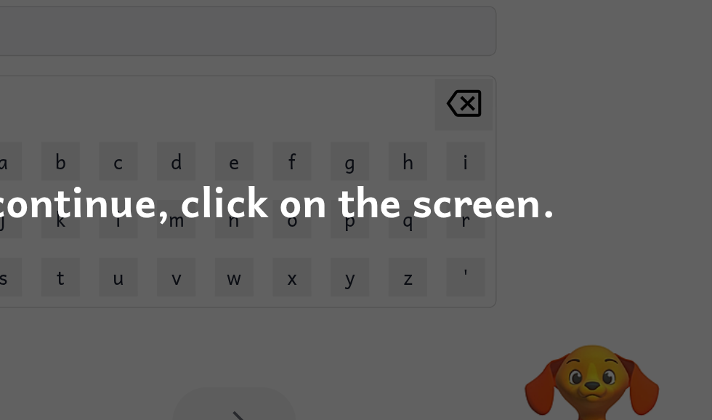
scroll to position [52, 7]
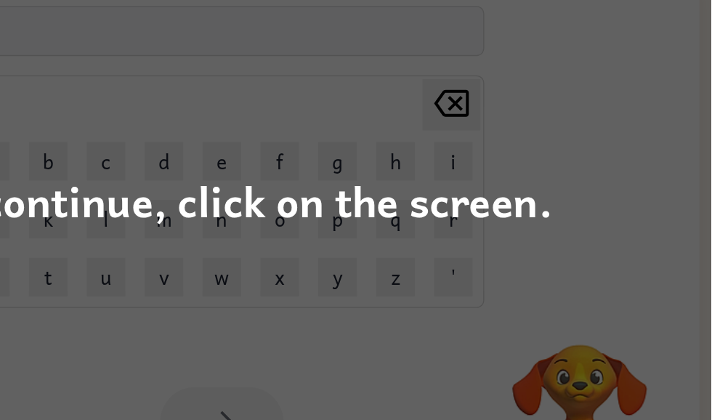
click at [469, 229] on div "To continue, click on the screen." at bounding box center [356, 210] width 712 height 420
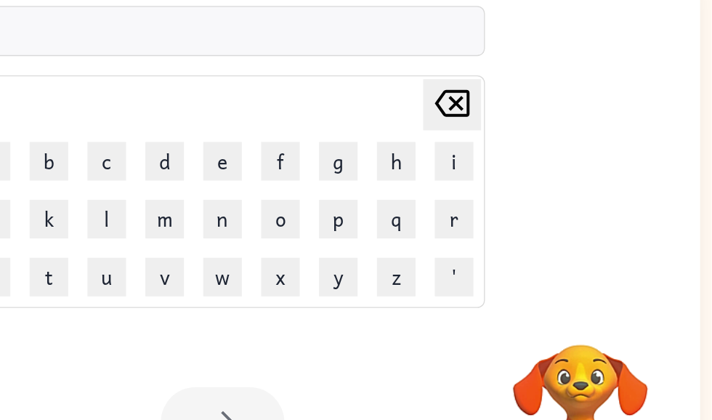
click at [541, 296] on video "Your browser must support playing .mp4 files to use Literably. Please try using…" at bounding box center [613, 368] width 145 height 145
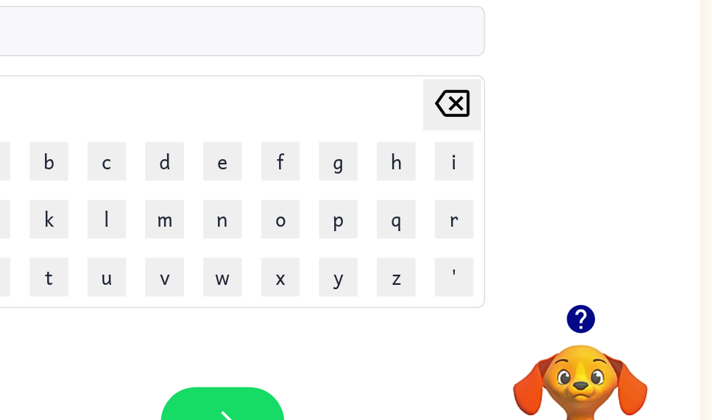
click at [198, 209] on button "k" at bounding box center [212, 223] width 29 height 29
click at [242, 253] on button "u" at bounding box center [256, 267] width 29 height 29
click at [198, 166] on button "b" at bounding box center [212, 180] width 29 height 29
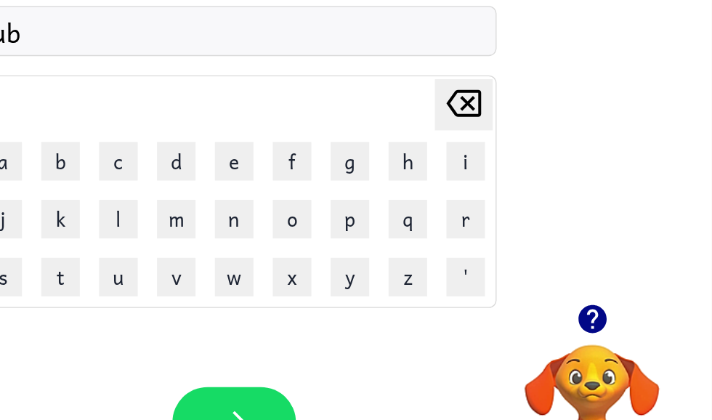
scroll to position [52, 7]
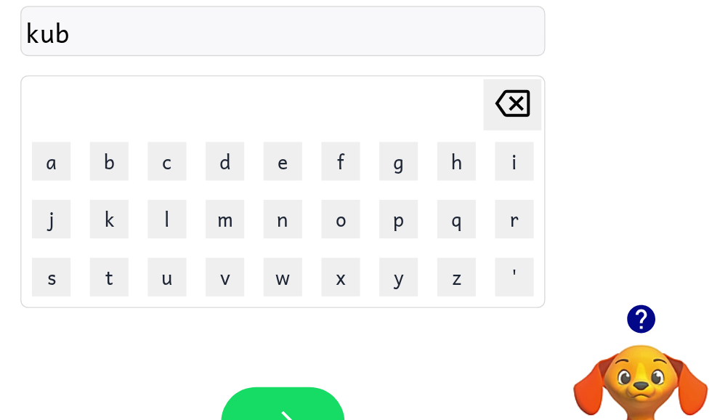
click at [338, 209] on button "n" at bounding box center [352, 223] width 29 height 29
click at [512, 166] on button "i" at bounding box center [526, 180] width 29 height 29
click at [331, 203] on td "n" at bounding box center [352, 224] width 42 height 42
click at [338, 209] on button "n" at bounding box center [352, 223] width 29 height 29
click at [425, 166] on button "g" at bounding box center [439, 180] width 29 height 29
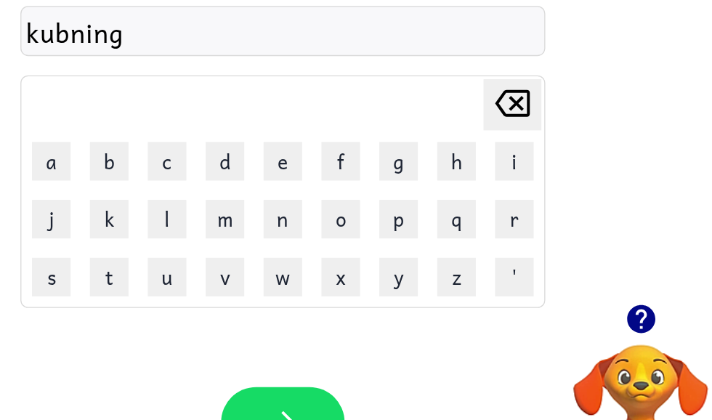
click at [340, 364] on icon "button" at bounding box center [352, 376] width 25 height 25
click at [251, 166] on button "c" at bounding box center [265, 180] width 29 height 29
click at [365, 123] on table "[PERSON_NAME] last character input a b c d e f g h i j k l m n o p q r s t u v …" at bounding box center [353, 203] width 394 height 174
click at [207, 209] on button "k" at bounding box center [221, 223] width 29 height 29
click at [512, 126] on icon at bounding box center [525, 136] width 26 height 20
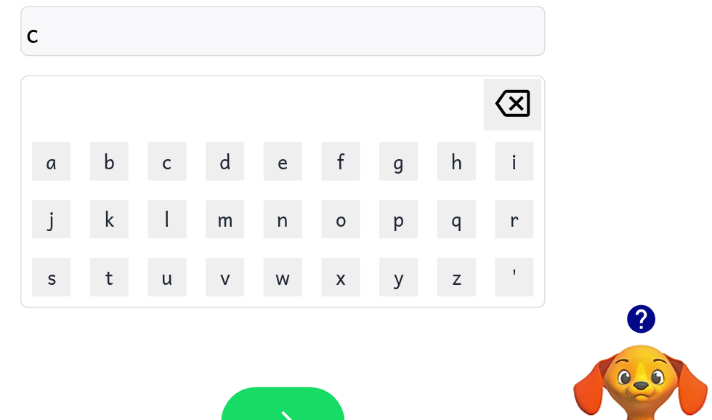
click at [512, 166] on button "i" at bounding box center [526, 180] width 29 height 29
click at [207, 209] on button "k" at bounding box center [221, 223] width 29 height 29
click at [340, 364] on icon "button" at bounding box center [352, 376] width 25 height 25
click at [425, 209] on button "p" at bounding box center [439, 223] width 29 height 29
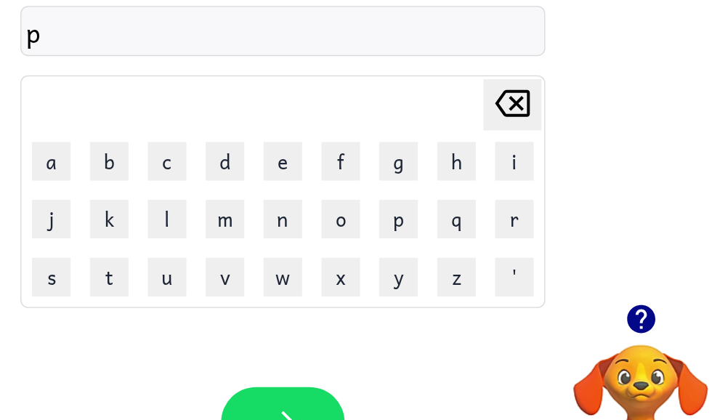
click at [382, 209] on button "o" at bounding box center [396, 223] width 29 height 29
click at [338, 253] on button "w" at bounding box center [352, 267] width 29 height 29
click at [338, 166] on button "e" at bounding box center [352, 180] width 29 height 29
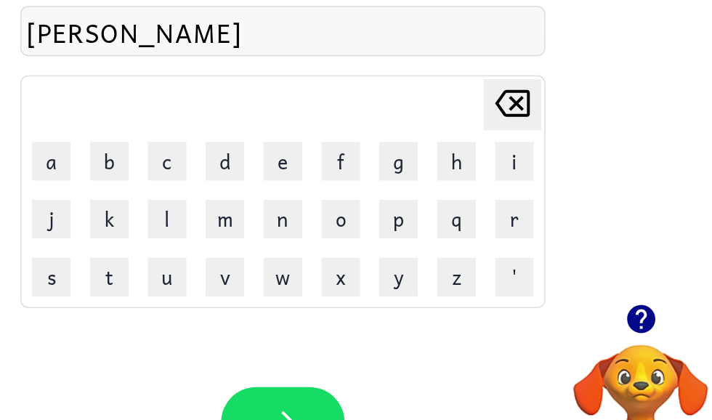
click at [382, 166] on button "f" at bounding box center [396, 180] width 29 height 29
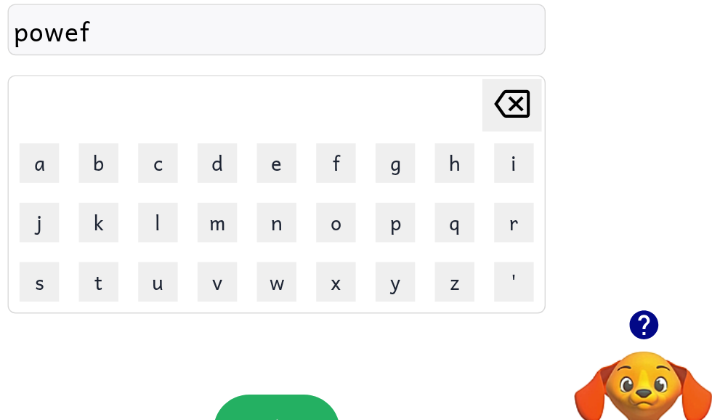
click at [306, 350] on button "button" at bounding box center [352, 376] width 93 height 53
click at [306, 350] on div at bounding box center [352, 376] width 93 height 53
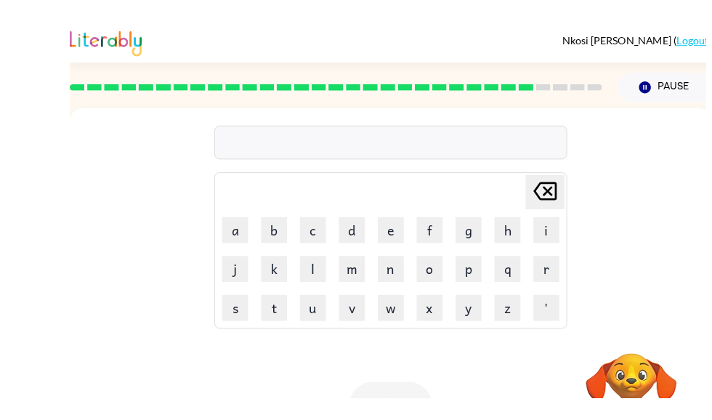
scroll to position [4, 0]
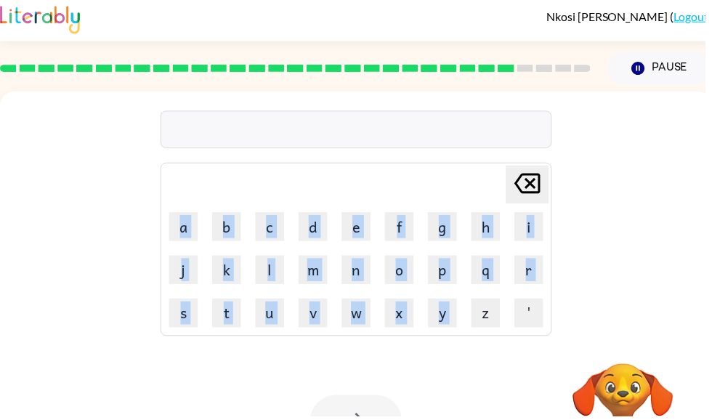
click at [640, 197] on div "[PERSON_NAME] last character input a b c d e f g h i j k l m n o p q r s t u v …" at bounding box center [360, 214] width 720 height 244
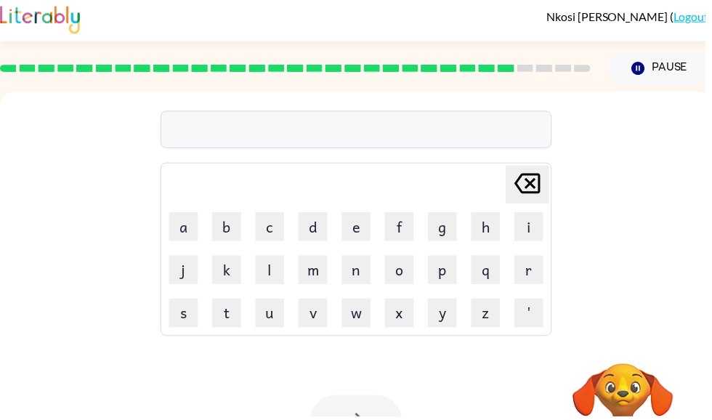
click at [230, 230] on button "b" at bounding box center [228, 228] width 29 height 29
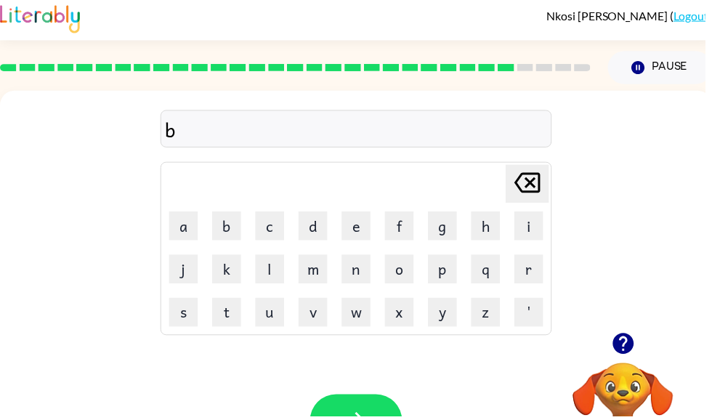
click at [530, 227] on button "i" at bounding box center [534, 228] width 29 height 29
click at [363, 259] on button "n" at bounding box center [359, 271] width 29 height 29
click at [275, 319] on button "u" at bounding box center [272, 315] width 29 height 29
click at [385, 401] on button "button" at bounding box center [359, 424] width 93 height 53
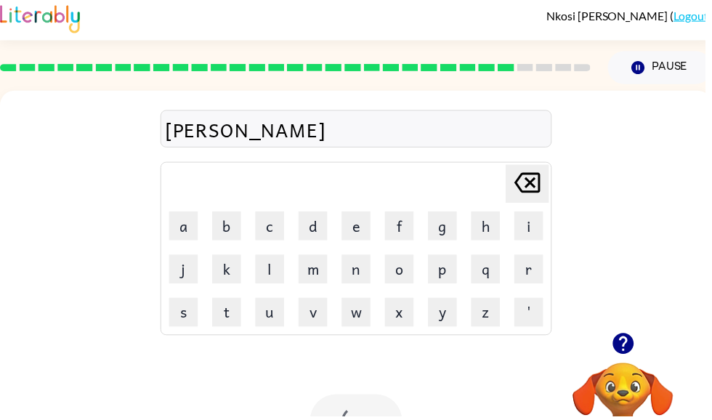
click at [369, 414] on div at bounding box center [359, 424] width 93 height 53
click at [379, 414] on div at bounding box center [359, 424] width 93 height 53
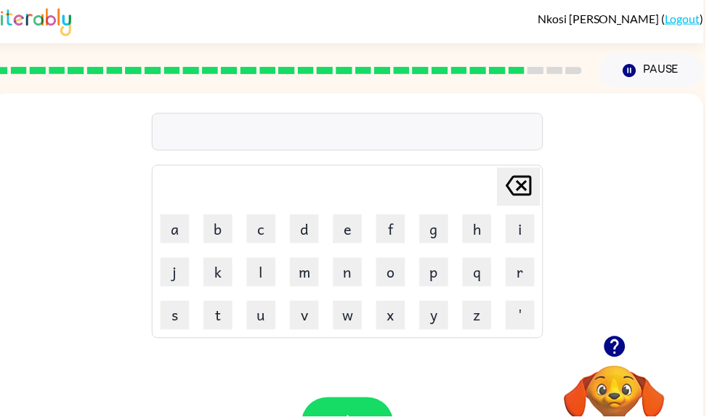
scroll to position [1, 0]
click at [270, 228] on button "c" at bounding box center [263, 231] width 29 height 29
click at [483, 223] on button "h" at bounding box center [481, 231] width 29 height 29
click at [536, 230] on button "i" at bounding box center [525, 231] width 29 height 29
click at [353, 265] on button "n" at bounding box center [351, 274] width 29 height 29
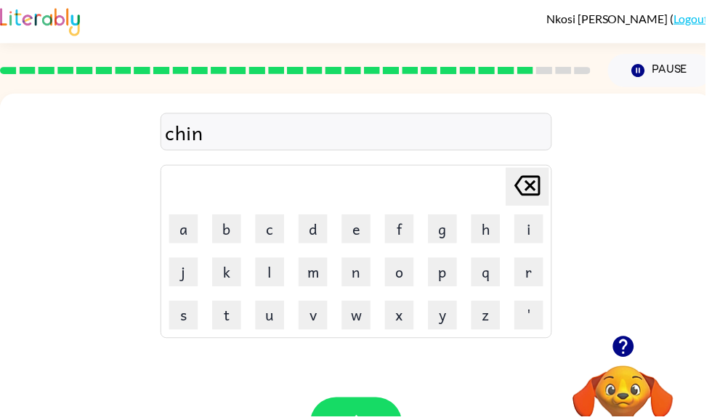
scroll to position [0, 0]
click at [356, 419] on icon "button" at bounding box center [359, 427] width 25 height 25
click at [178, 310] on button "s" at bounding box center [185, 318] width 29 height 29
click at [409, 273] on button "o" at bounding box center [403, 274] width 29 height 29
click at [404, 230] on button "f" at bounding box center [403, 231] width 29 height 29
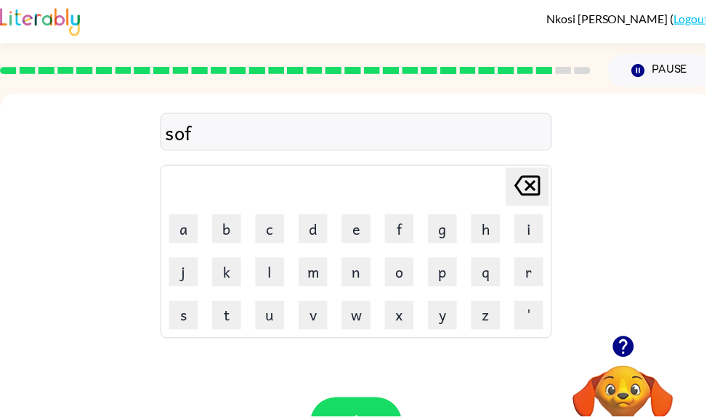
click at [534, 229] on button "i" at bounding box center [534, 231] width 29 height 29
click at [362, 262] on button "n" at bounding box center [359, 274] width 29 height 29
click at [447, 222] on button "g" at bounding box center [447, 231] width 29 height 29
click at [342, 419] on button "button" at bounding box center [359, 427] width 93 height 53
click at [483, 226] on button "h" at bounding box center [490, 231] width 29 height 29
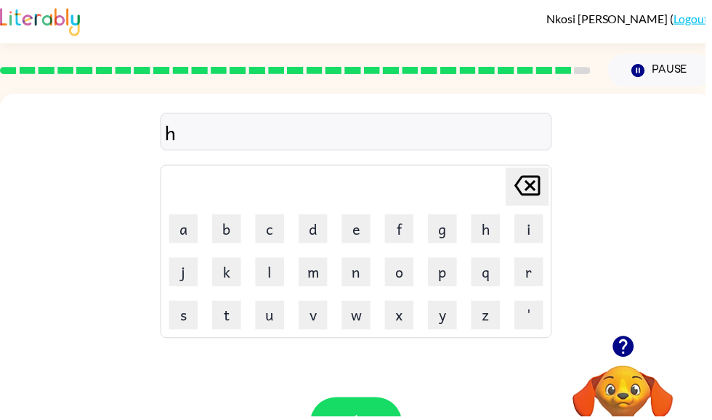
click at [404, 276] on button "o" at bounding box center [403, 274] width 29 height 29
click at [278, 274] on button "l" at bounding box center [272, 274] width 29 height 29
click at [358, 244] on button "e" at bounding box center [359, 231] width 29 height 29
click at [324, 221] on button "d" at bounding box center [316, 231] width 29 height 29
click at [196, 233] on button "a" at bounding box center [185, 231] width 29 height 29
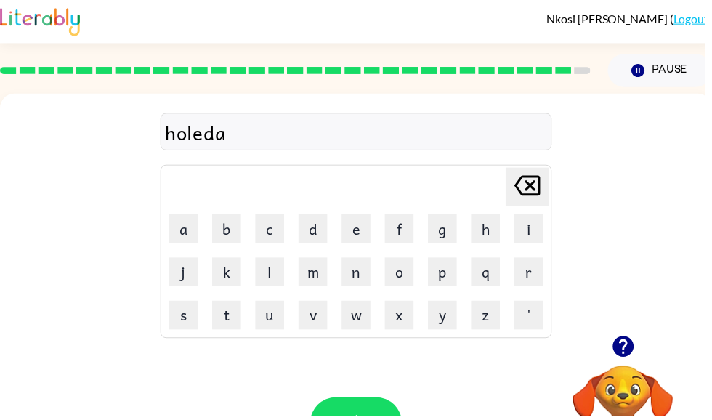
click at [446, 233] on button "g" at bounding box center [447, 231] width 29 height 29
click at [368, 419] on icon "button" at bounding box center [359, 427] width 25 height 25
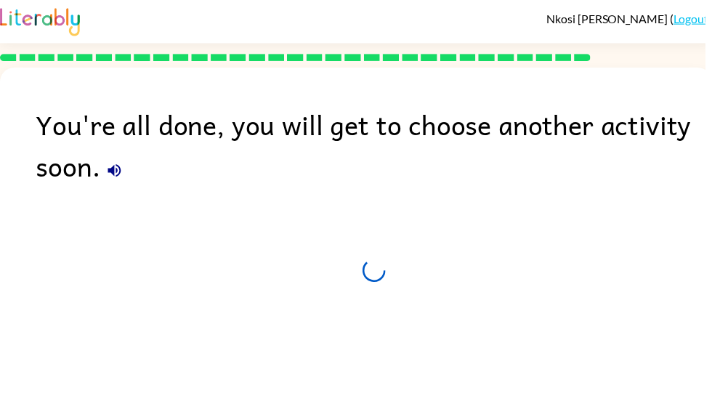
scroll to position [51, 0]
